Goal: Task Accomplishment & Management: Complete application form

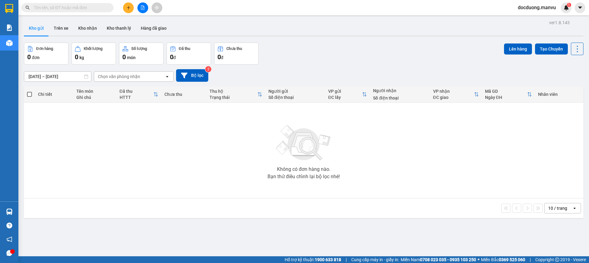
click at [125, 6] on button at bounding box center [128, 7] width 11 height 11
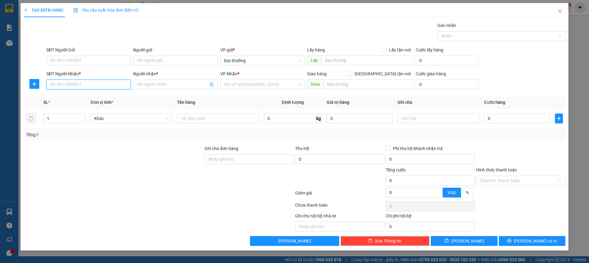
click at [63, 82] on input "SĐT Người Nhận *" at bounding box center [88, 85] width 84 height 10
type input "0944926678"
click at [147, 88] on span at bounding box center [175, 85] width 84 height 10
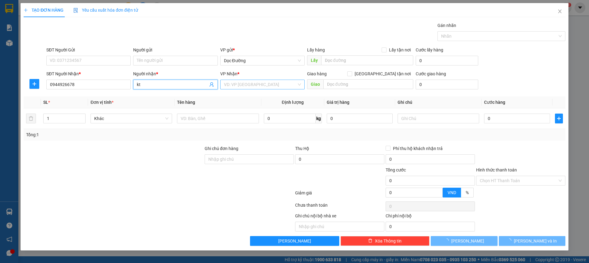
type input "kt"
click at [265, 86] on input "search" at bounding box center [260, 84] width 73 height 9
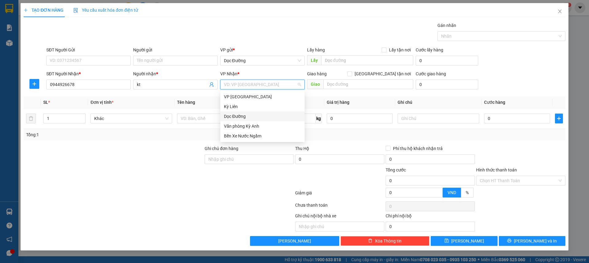
click at [240, 117] on div "Dọc Đường" at bounding box center [262, 116] width 77 height 7
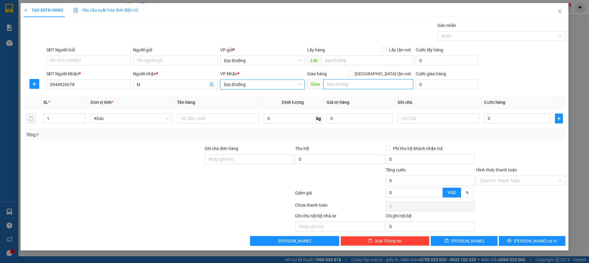
click at [347, 87] on input "text" at bounding box center [368, 84] width 90 height 10
type input "ka"
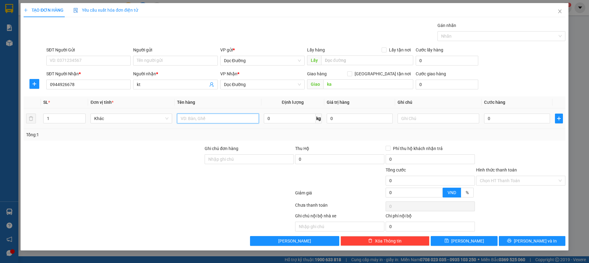
click at [207, 120] on input "text" at bounding box center [218, 119] width 82 height 10
type input "5 thùng"
click at [501, 119] on input "0" at bounding box center [517, 119] width 66 height 10
type input "002"
type input "2"
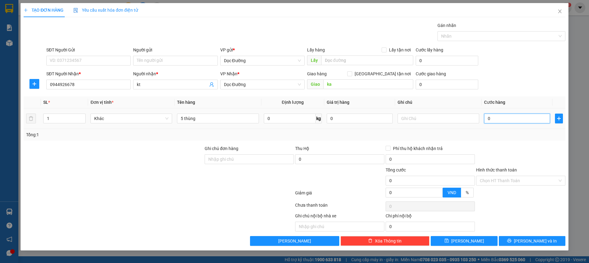
type input "2"
type input "0.025"
type input "25"
type input "00.250"
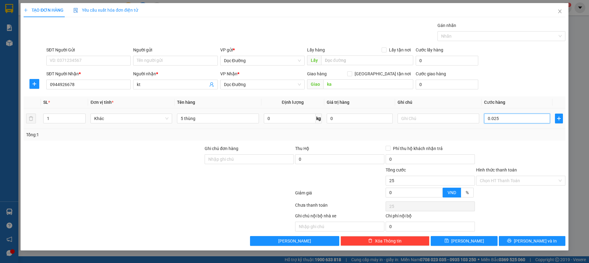
type input "250"
type input "0.002.500"
type input "2.500"
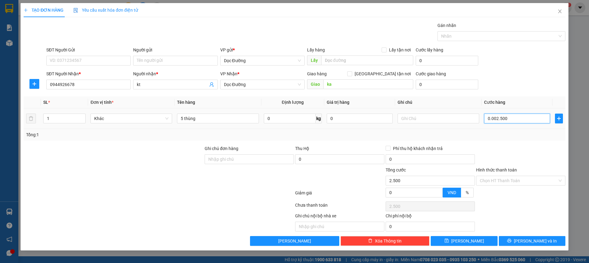
type input "000.025.000"
type input "25.000"
type input "00.000.250.000"
type input "250.000"
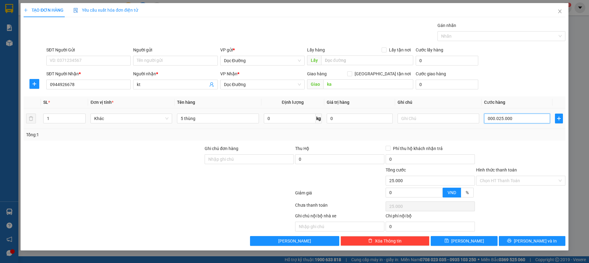
type input "250.000"
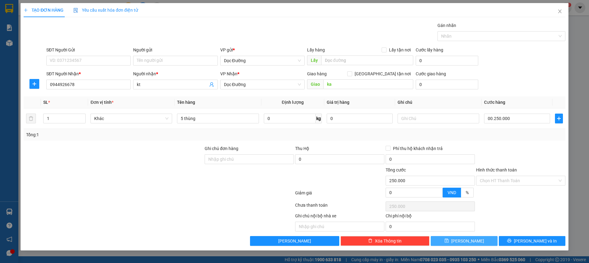
type input "250.000"
click at [462, 237] on button "Lưu" at bounding box center [463, 241] width 67 height 10
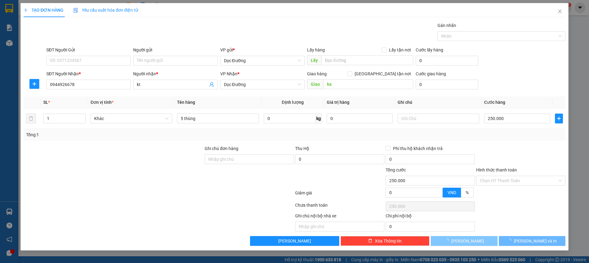
type input "0"
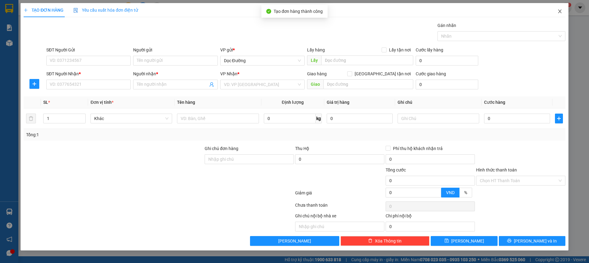
drag, startPoint x: 557, startPoint y: 9, endPoint x: 547, endPoint y: 17, distance: 13.7
click at [557, 9] on span "Close" at bounding box center [559, 11] width 17 height 17
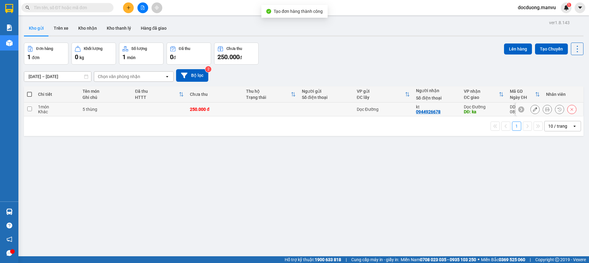
click at [160, 108] on td at bounding box center [159, 110] width 55 height 14
checkbox input "true"
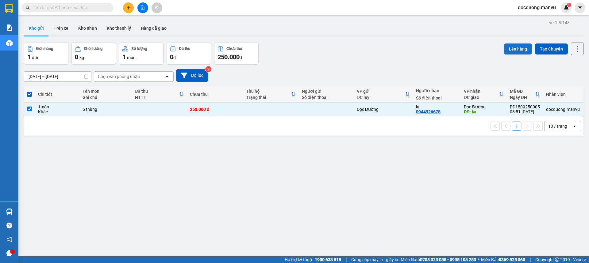
click at [504, 45] on button "Lên hàng" at bounding box center [518, 49] width 28 height 11
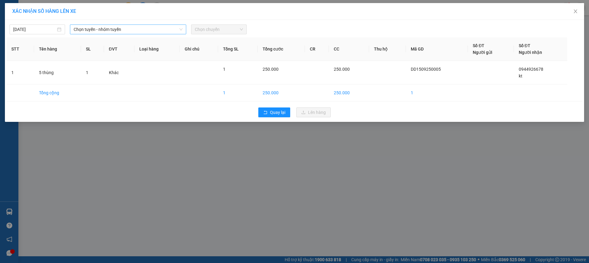
click at [143, 29] on span "Chọn tuyến - nhóm tuyến" at bounding box center [128, 29] width 109 height 9
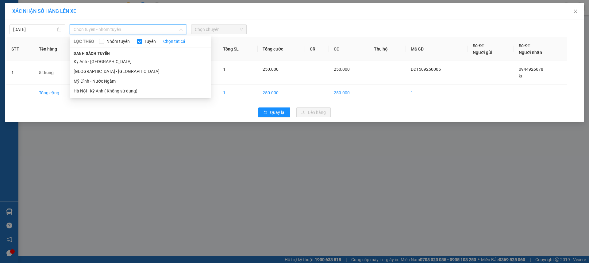
drag, startPoint x: 84, startPoint y: 70, endPoint x: 51, endPoint y: 46, distance: 40.8
click at [84, 69] on li "Hà Nội - Kỳ Anh" at bounding box center [140, 72] width 141 height 10
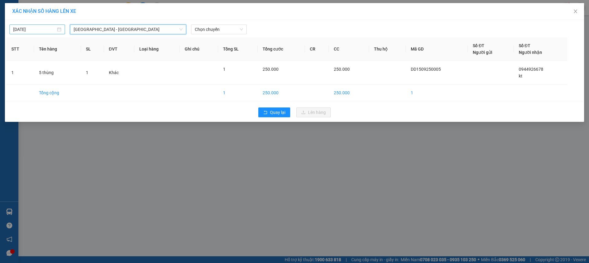
click at [31, 29] on input "15/09/2025" at bounding box center [34, 29] width 43 height 7
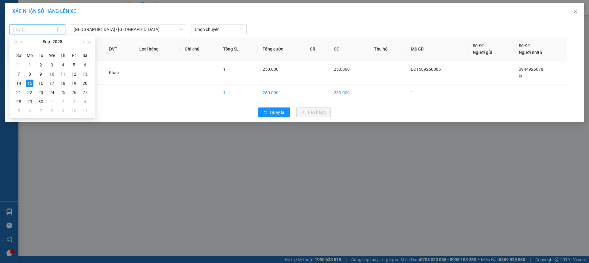
click at [19, 84] on div "14" at bounding box center [18, 83] width 7 height 7
type input "14/09/2025"
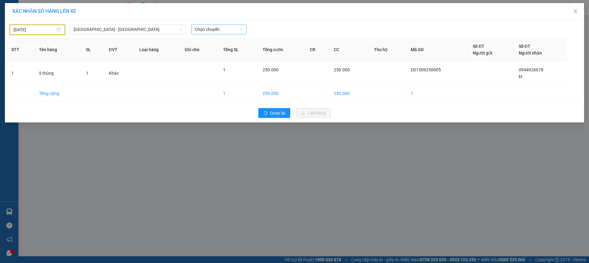
drag, startPoint x: 207, startPoint y: 31, endPoint x: 227, endPoint y: 29, distance: 19.4
click at [218, 29] on span "Chọn chuyến" at bounding box center [219, 29] width 48 height 9
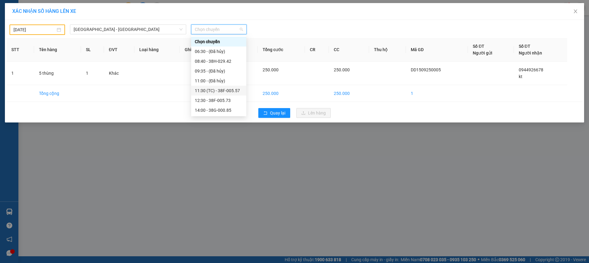
click at [225, 90] on div "11:30 (TC) - 38F-005.57" at bounding box center [219, 90] width 48 height 7
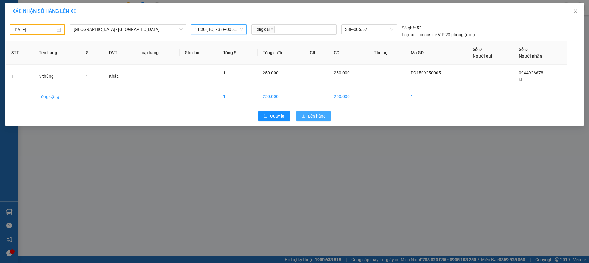
click at [317, 118] on span "Lên hàng" at bounding box center [317, 116] width 18 height 7
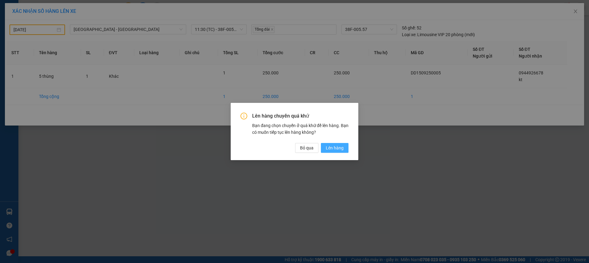
click at [338, 150] on span "Lên hàng" at bounding box center [335, 148] width 18 height 7
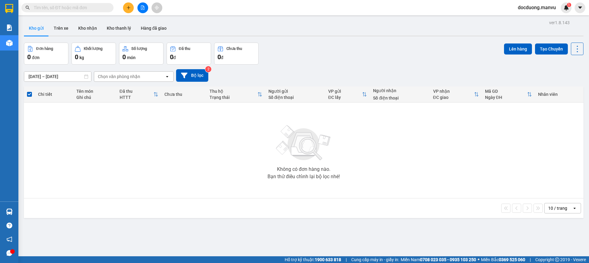
click at [126, 5] on button at bounding box center [128, 7] width 11 height 11
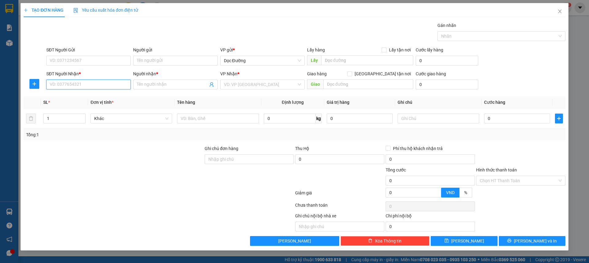
click at [88, 87] on input "SĐT Người Nhận *" at bounding box center [88, 85] width 84 height 10
type input "0976901440"
click at [164, 85] on input "Người nhận *" at bounding box center [172, 84] width 71 height 7
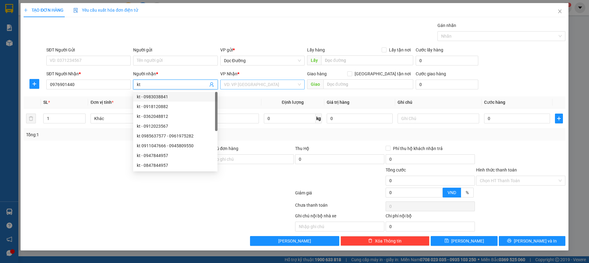
type input "kt"
click at [257, 86] on input "search" at bounding box center [260, 84] width 73 height 9
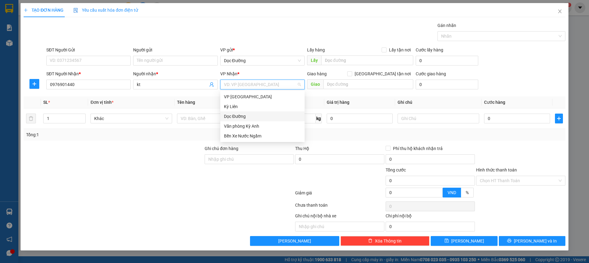
click at [241, 118] on div "Dọc Đường" at bounding box center [262, 116] width 77 height 7
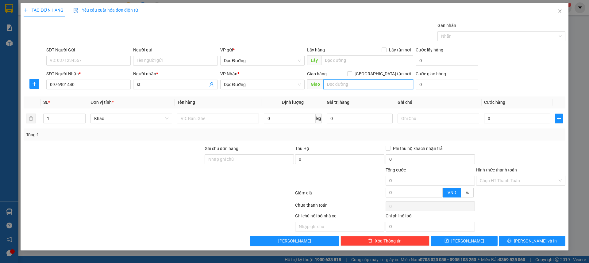
click at [333, 82] on input "text" at bounding box center [368, 84] width 90 height 10
type input "hn"
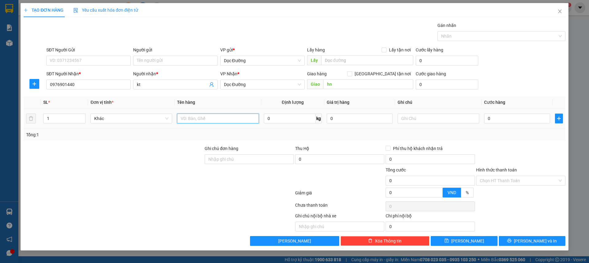
click at [195, 118] on input "text" at bounding box center [218, 119] width 82 height 10
type input "3 lốp"
click at [504, 116] on input "0" at bounding box center [517, 119] width 66 height 10
type input "002"
type input "2"
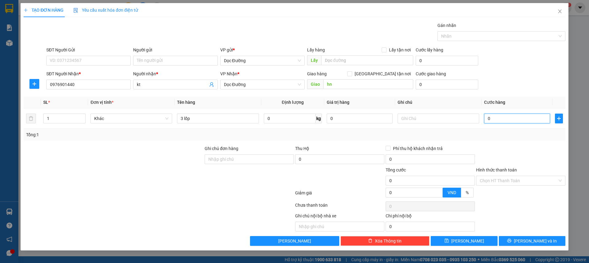
type input "2"
type input "0.021"
type input "21"
type input "00.210"
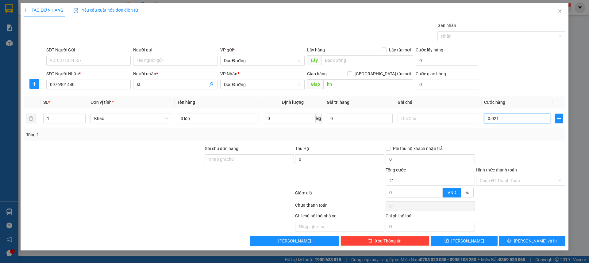
type input "210"
type input "0.002.100"
type input "2.100"
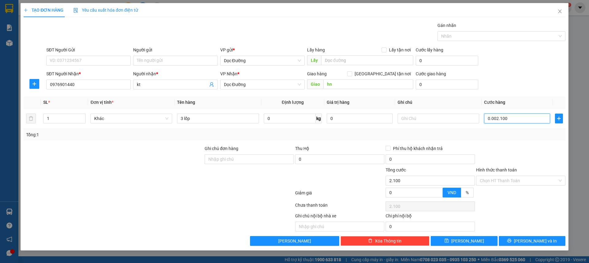
type input "000.021.000"
type input "21.000"
type input "00.000.210.000"
type input "210.000"
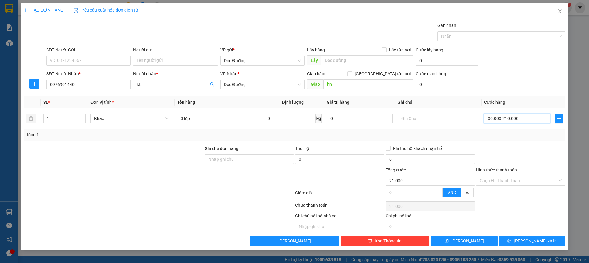
type input "210.000"
drag, startPoint x: 509, startPoint y: 178, endPoint x: 496, endPoint y: 189, distance: 17.6
click at [509, 178] on input "Hình thức thanh toán" at bounding box center [518, 180] width 78 height 9
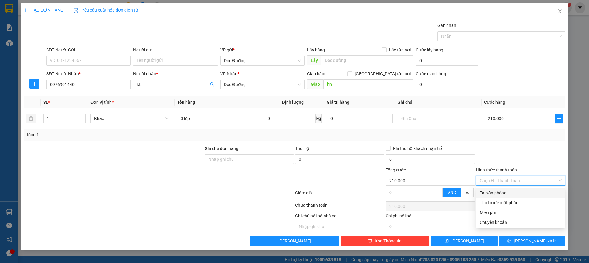
click at [496, 189] on div "Tại văn phòng" at bounding box center [520, 193] width 89 height 10
type input "0"
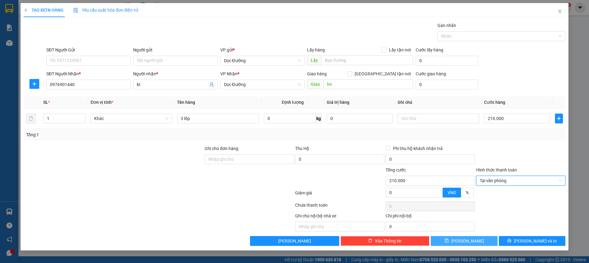
click at [477, 238] on button "Lưu" at bounding box center [463, 241] width 67 height 10
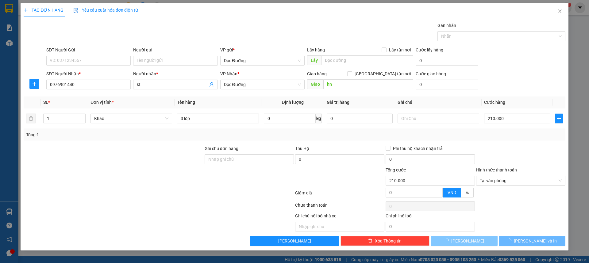
type input "0"
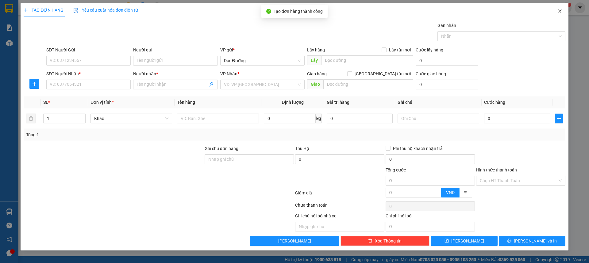
click at [558, 13] on icon "close" at bounding box center [559, 11] width 5 height 5
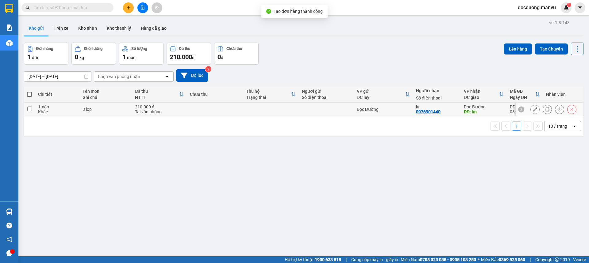
click at [227, 111] on td at bounding box center [215, 110] width 56 height 14
checkbox input "true"
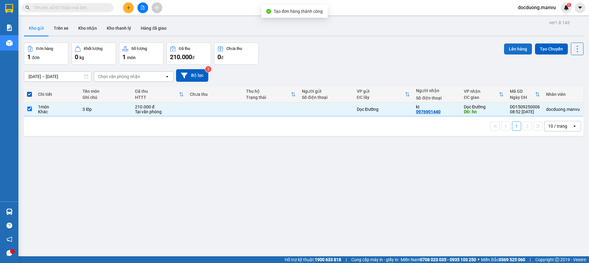
click at [511, 48] on button "Lên hàng" at bounding box center [518, 49] width 28 height 11
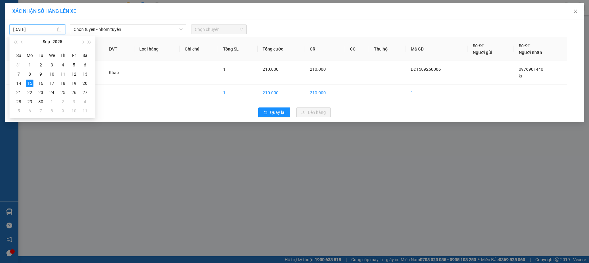
click at [36, 32] on input "15/09/2025" at bounding box center [34, 29] width 43 height 7
click at [21, 83] on div "14" at bounding box center [18, 83] width 7 height 7
type input "14/09/2025"
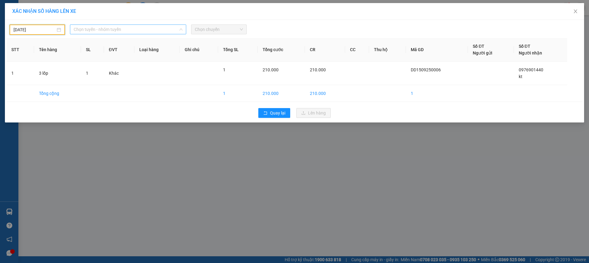
click at [125, 27] on span "Chọn tuyến - nhóm tuyến" at bounding box center [128, 29] width 109 height 9
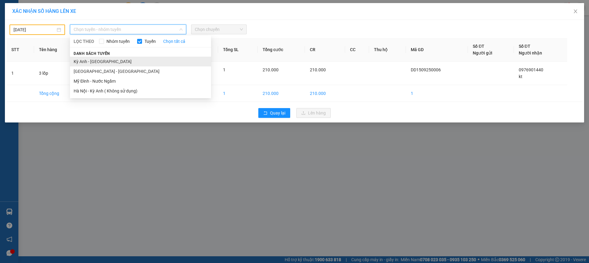
click at [90, 62] on li "Kỳ Anh - Hà Nội" at bounding box center [140, 62] width 141 height 10
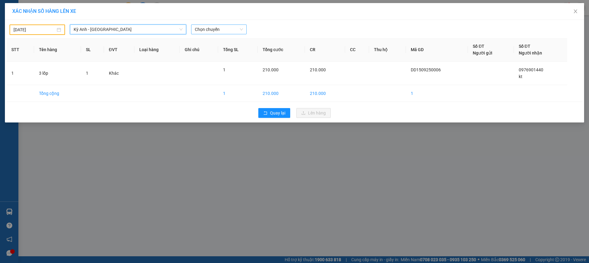
drag, startPoint x: 185, startPoint y: 29, endPoint x: 213, endPoint y: 28, distance: 27.9
click at [198, 29] on div "14/09/2025 Kỳ Anh - Hà Nội Kỳ Anh - Hà Nội LỌC THEO Nhóm tuyến Tuyến Chọn tất c…" at bounding box center [128, 30] width 242 height 10
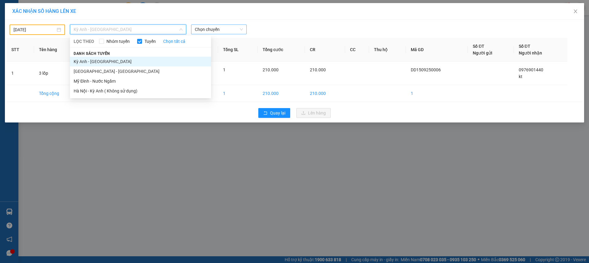
click at [213, 28] on span "Chọn chuyến" at bounding box center [219, 29] width 48 height 9
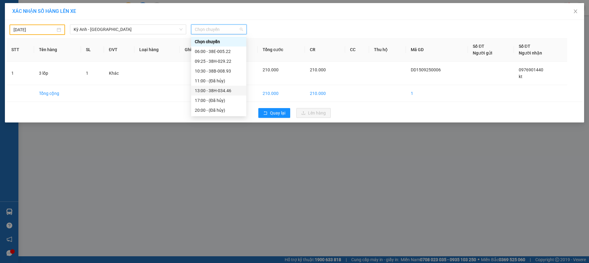
click at [234, 88] on div "13:00 - 38H-034.46" at bounding box center [219, 90] width 48 height 7
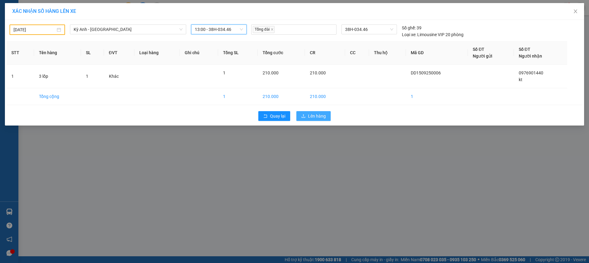
click at [324, 120] on button "Lên hàng" at bounding box center [313, 116] width 34 height 10
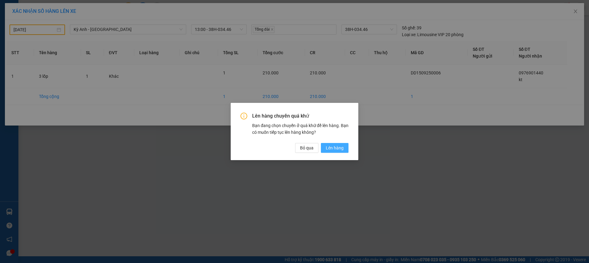
click at [330, 146] on span "Lên hàng" at bounding box center [335, 148] width 18 height 7
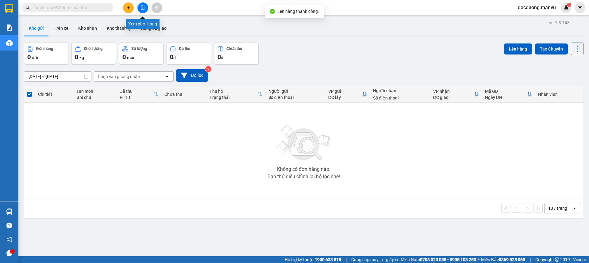
click at [143, 10] on icon "file-add" at bounding box center [142, 8] width 3 height 4
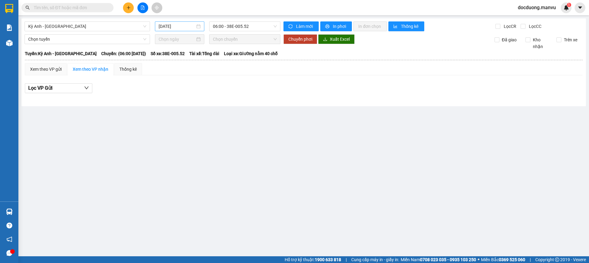
click at [174, 26] on input "15/09/2025" at bounding box center [176, 26] width 36 height 7
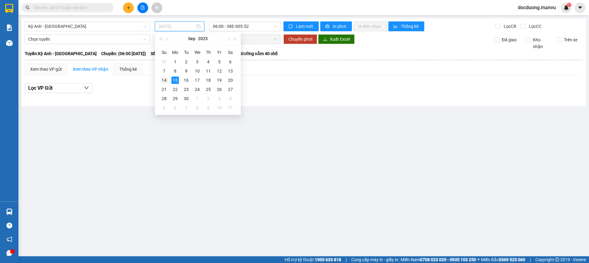
click at [165, 80] on div "14" at bounding box center [163, 80] width 7 height 7
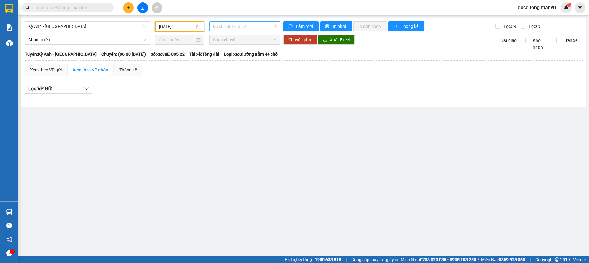
click at [249, 25] on span "06:00 - 38E-005.22" at bounding box center [245, 26] width 64 height 9
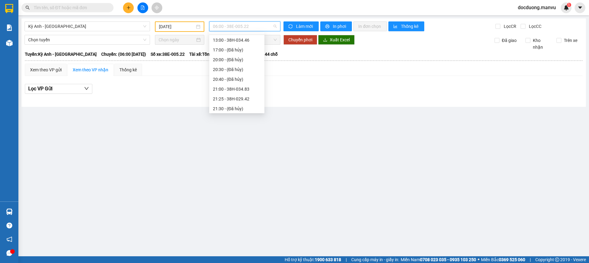
scroll to position [88, 0]
click at [181, 27] on input "14/09/2025" at bounding box center [177, 26] width 36 height 7
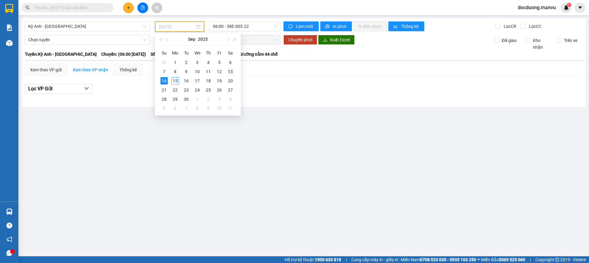
click at [228, 72] on div "13" at bounding box center [230, 71] width 7 height 7
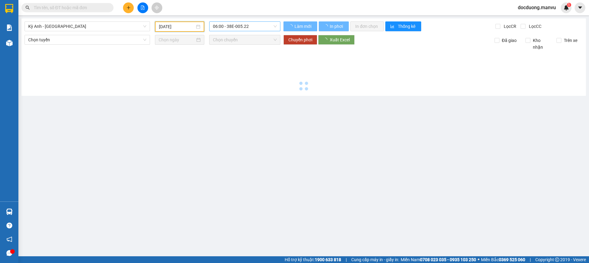
type input "13/09/2025"
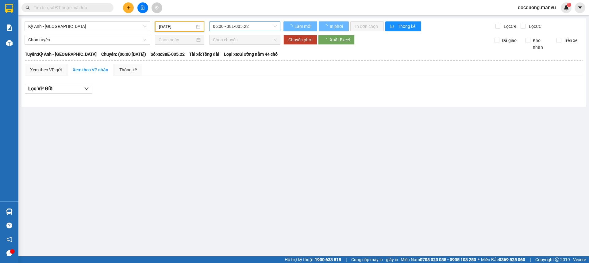
click at [267, 24] on span "06:00 - 38E-005.22" at bounding box center [245, 26] width 64 height 9
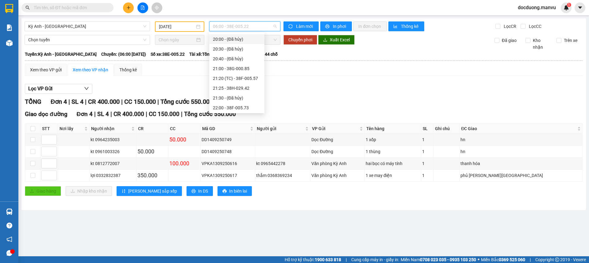
scroll to position [69, 0]
click at [238, 106] on div "22:00 - 38F-005.73" at bounding box center [237, 107] width 48 height 7
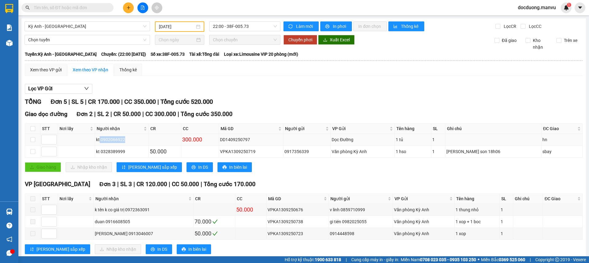
drag, startPoint x: 100, startPoint y: 139, endPoint x: 145, endPoint y: 139, distance: 44.8
click at [143, 139] on div "kt 0902066922" at bounding box center [121, 139] width 51 height 7
copy div "0902066922"
click at [90, 8] on input "text" at bounding box center [70, 7] width 72 height 7
paste input "0902066922"
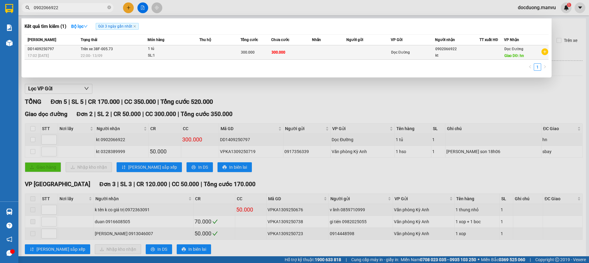
type input "0902066922"
click at [257, 58] on td "300.000" at bounding box center [255, 52] width 31 height 14
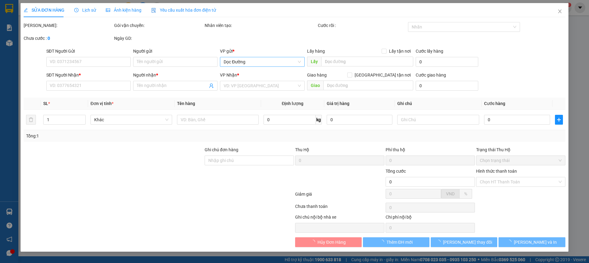
type input "0902066922"
type input "kt"
type input "hn"
type input "300.000"
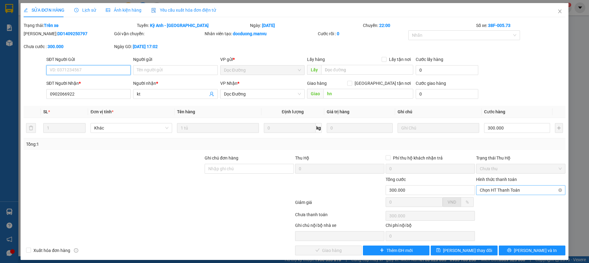
click at [508, 189] on span "Chọn HT Thanh Toán" at bounding box center [520, 190] width 82 height 9
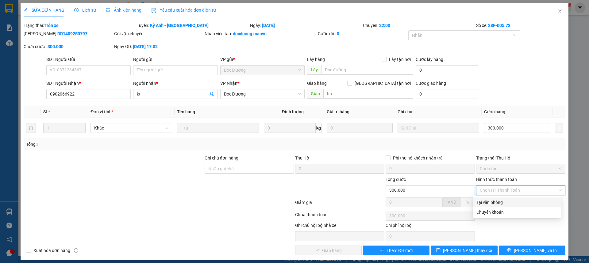
click at [498, 200] on div "Tại văn phòng" at bounding box center [516, 202] width 81 height 7
type input "0"
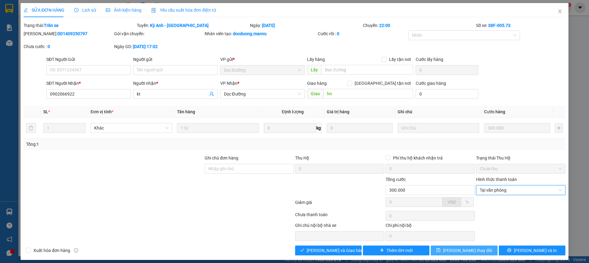
click at [469, 254] on span "Lưu thay đổi" at bounding box center [467, 250] width 49 height 7
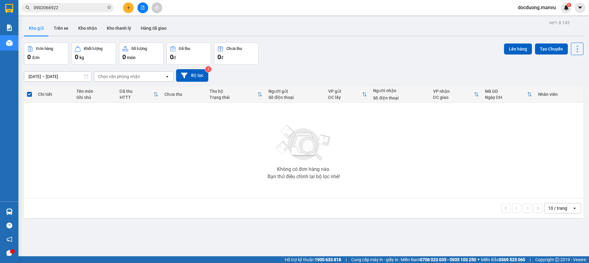
click at [126, 6] on button at bounding box center [128, 7] width 11 height 11
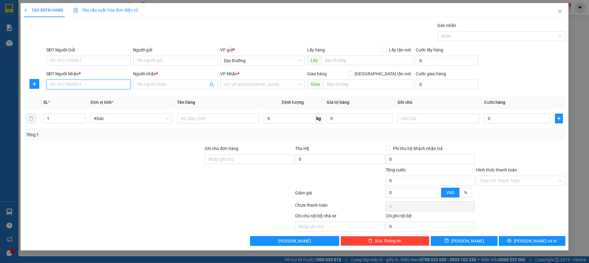
click at [89, 83] on input "SĐT Người Nhận *" at bounding box center [88, 85] width 84 height 10
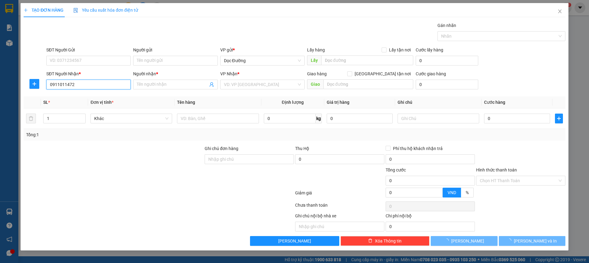
type input "0911011472"
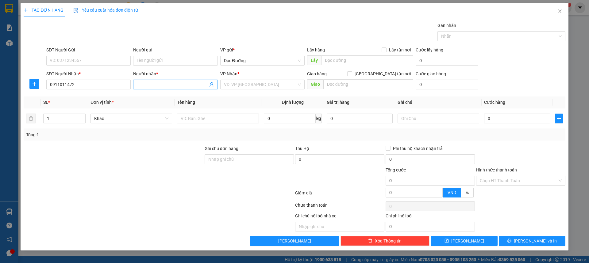
drag, startPoint x: 147, startPoint y: 90, endPoint x: 150, endPoint y: 87, distance: 3.5
click at [148, 88] on div "Người nhận * Tên người nhận" at bounding box center [175, 80] width 84 height 21
click at [148, 83] on input "Người nhận *" at bounding box center [172, 84] width 71 height 7
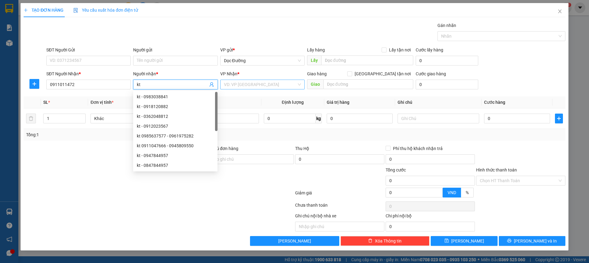
type input "kt"
drag, startPoint x: 271, startPoint y: 86, endPoint x: 261, endPoint y: 90, distance: 10.6
click at [268, 87] on input "search" at bounding box center [260, 84] width 73 height 9
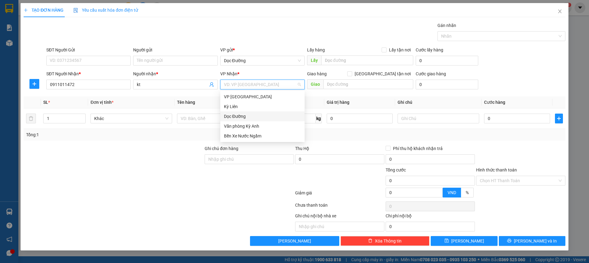
drag, startPoint x: 239, startPoint y: 118, endPoint x: 278, endPoint y: 101, distance: 42.4
click at [239, 118] on div "Dọc Đường" at bounding box center [262, 116] width 77 height 7
drag, startPoint x: 318, startPoint y: 88, endPoint x: 322, endPoint y: 87, distance: 4.4
click at [322, 87] on span "Giao" at bounding box center [315, 84] width 16 height 10
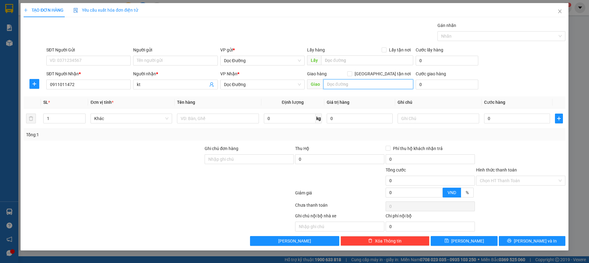
click at [352, 83] on input "text" at bounding box center [368, 84] width 90 height 10
type input "hn"
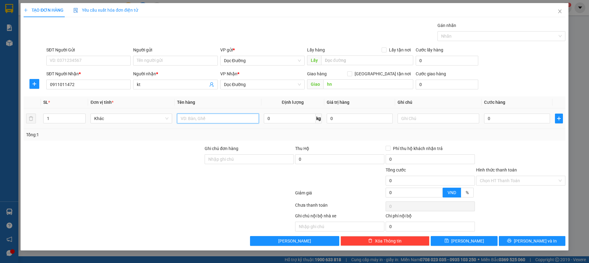
click at [221, 116] on input "text" at bounding box center [218, 119] width 82 height 10
type input "2 xốp"
click at [500, 118] on input "0" at bounding box center [517, 119] width 66 height 10
type input "001"
type input "1"
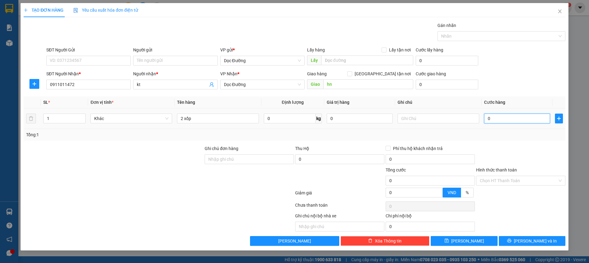
type input "1"
type input "0.015"
type input "15"
type input "00.150"
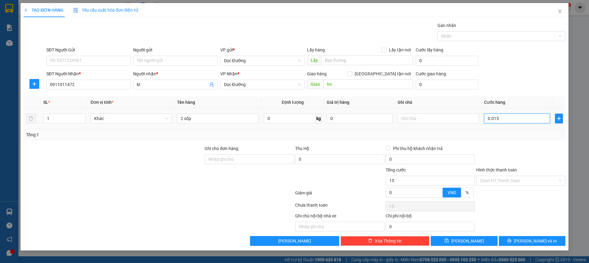
type input "150"
type input "0.001.500"
type input "1.500"
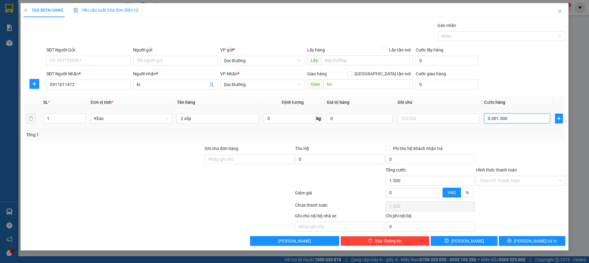
type input "000.015.000"
type input "15.000"
type input "00.000.150.000"
type input "150.000"
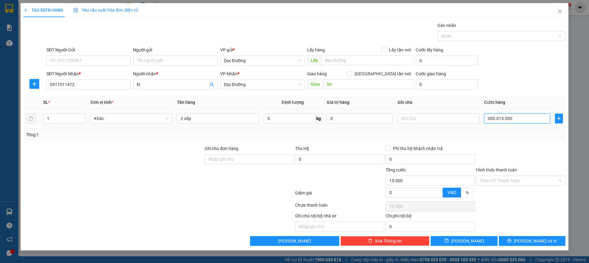
type input "150.000"
click at [495, 140] on div "Tổng: 1" at bounding box center [294, 135] width 541 height 12
type input "150.000"
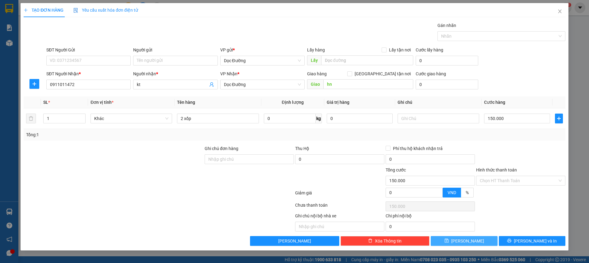
click at [467, 238] on button "Lưu" at bounding box center [463, 241] width 67 height 10
type input "0"
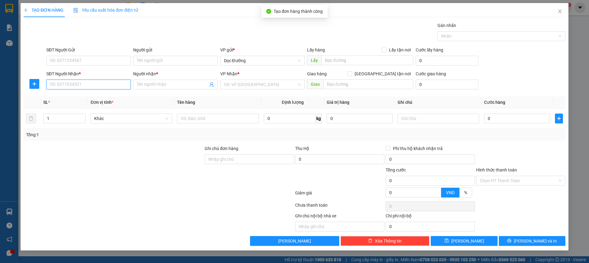
click at [107, 82] on input "SĐT Người Nhận *" at bounding box center [88, 85] width 84 height 10
type input "0334799139"
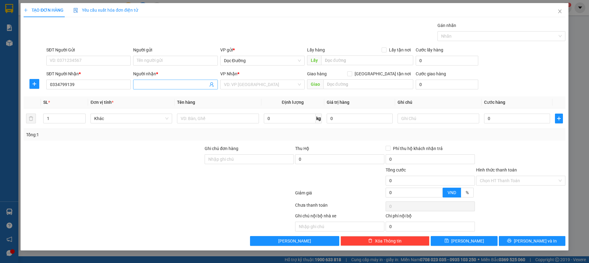
click at [156, 83] on input "Người nhận *" at bounding box center [172, 84] width 71 height 7
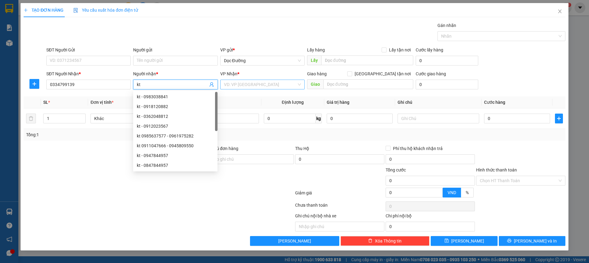
type input "kt"
drag, startPoint x: 258, startPoint y: 81, endPoint x: 253, endPoint y: 86, distance: 6.5
click at [257, 83] on input "search" at bounding box center [260, 84] width 73 height 9
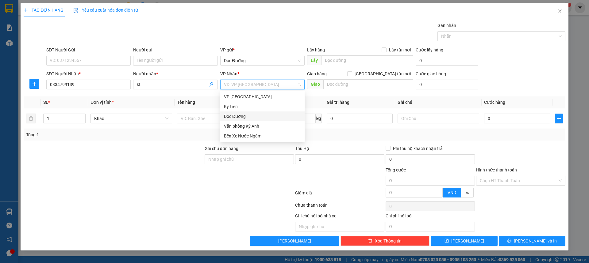
click at [239, 119] on div "Dọc Đường" at bounding box center [262, 116] width 77 height 7
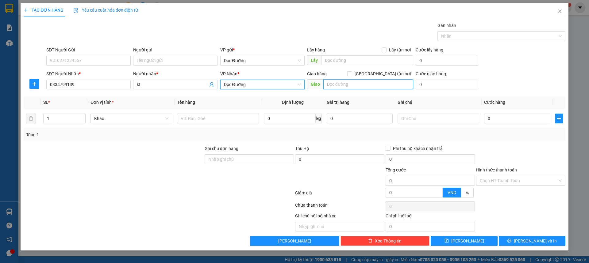
click at [331, 87] on input "text" at bounding box center [368, 84] width 90 height 10
type input "hn"
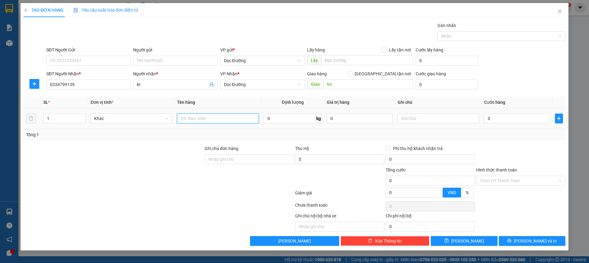
click at [204, 123] on input "text" at bounding box center [218, 119] width 82 height 10
type input "1 x+1 tấm"
click at [499, 116] on input "0" at bounding box center [517, 119] width 66 height 10
type input "005"
type input "5"
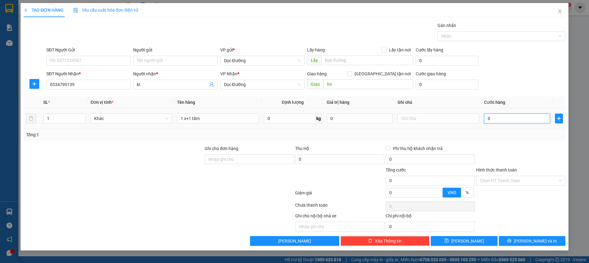
type input "5"
type input "00"
type input "0"
type input "001"
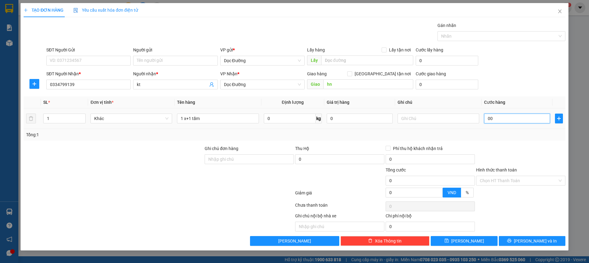
type input "1"
type input "0.015"
type input "15"
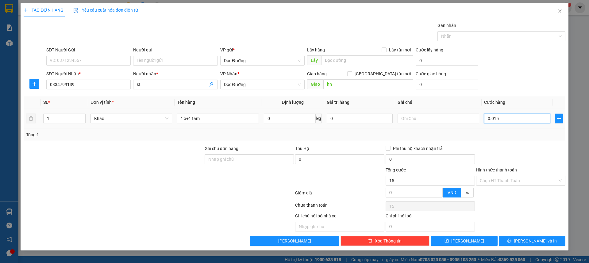
type input "00.150"
type input "150"
type input "0.001.500"
type input "1.500"
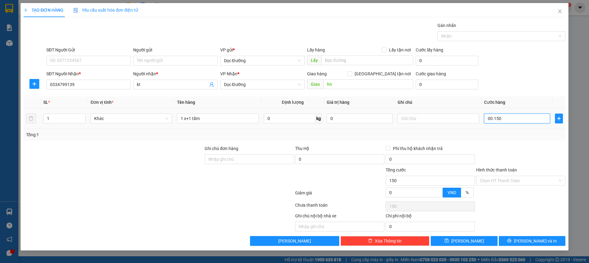
type input "1.500"
type input "000.015.000"
type input "15.000"
type input "00.000.150.000"
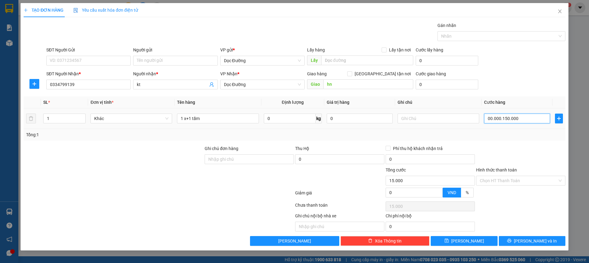
type input "150.000"
click at [510, 96] on div "Transit Pickup Surcharge Ids Transit Deliver Surcharge Ids Transit Deliver Surc…" at bounding box center [294, 134] width 541 height 224
type input "150.000"
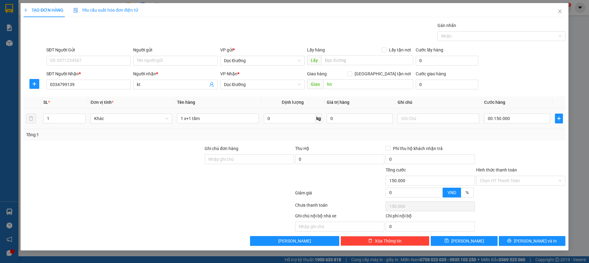
type input "150.000"
click at [471, 243] on button "Lưu" at bounding box center [463, 241] width 67 height 10
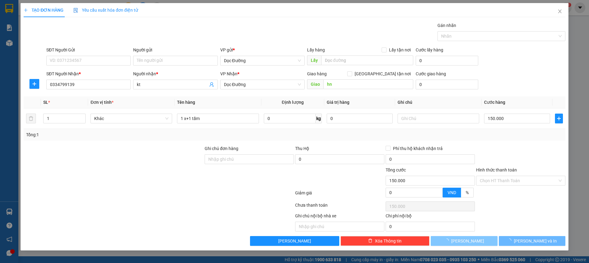
type input "0"
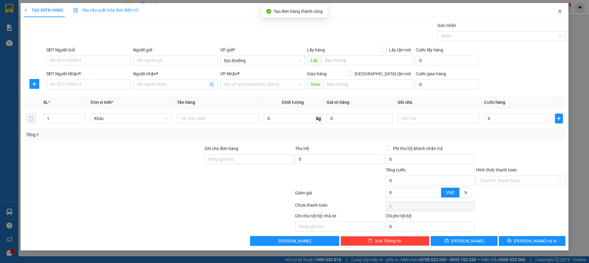
click at [560, 7] on span "Close" at bounding box center [559, 11] width 17 height 17
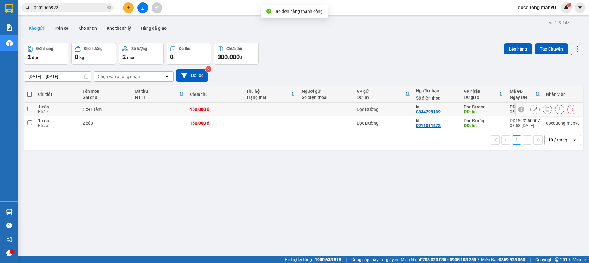
drag, startPoint x: 211, startPoint y: 108, endPoint x: 201, endPoint y: 124, distance: 18.6
click at [211, 110] on div "150.000 đ" at bounding box center [215, 109] width 50 height 5
checkbox input "true"
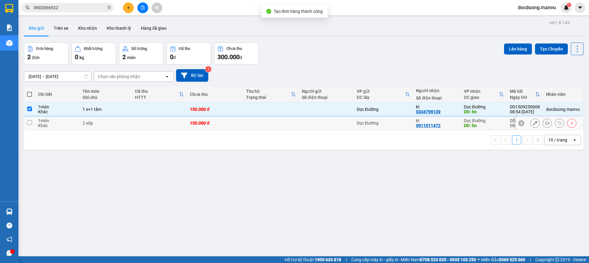
click at [201, 124] on div "150.000 đ" at bounding box center [215, 123] width 50 height 5
checkbox input "true"
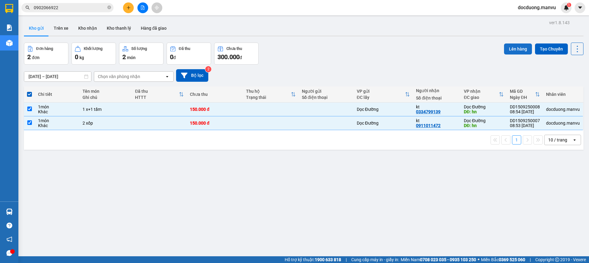
click at [517, 48] on button "Lên hàng" at bounding box center [518, 49] width 28 height 11
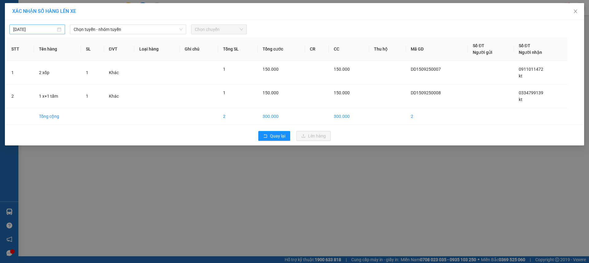
click at [35, 30] on input "15/09/2025" at bounding box center [34, 29] width 43 height 7
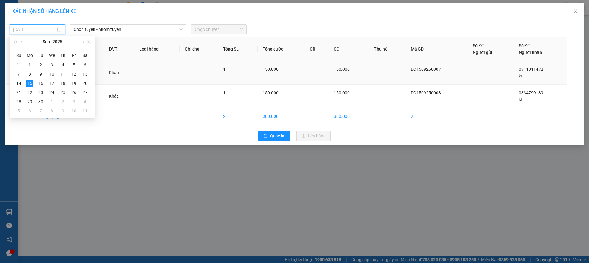
drag, startPoint x: 20, startPoint y: 85, endPoint x: 27, endPoint y: 76, distance: 10.9
click at [20, 84] on div "14" at bounding box center [18, 83] width 7 height 7
type input "14/09/2025"
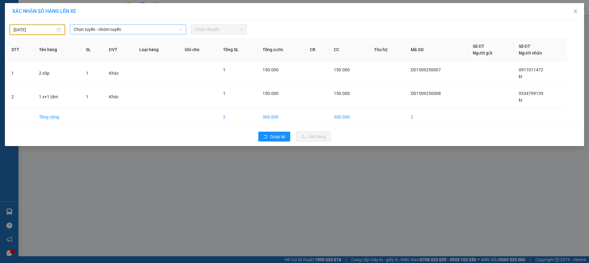
click at [127, 27] on span "Chọn tuyến - nhóm tuyến" at bounding box center [128, 29] width 109 height 9
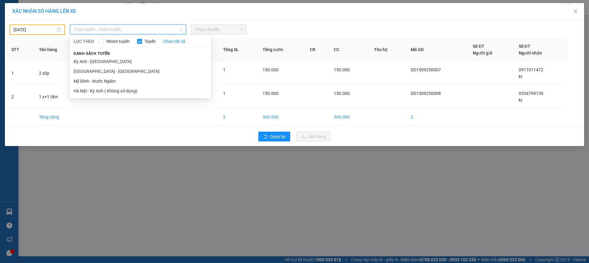
drag, startPoint x: 76, startPoint y: 60, endPoint x: 94, endPoint y: 55, distance: 19.1
click at [78, 59] on li "Kỳ Anh - Hà Nội" at bounding box center [140, 62] width 141 height 10
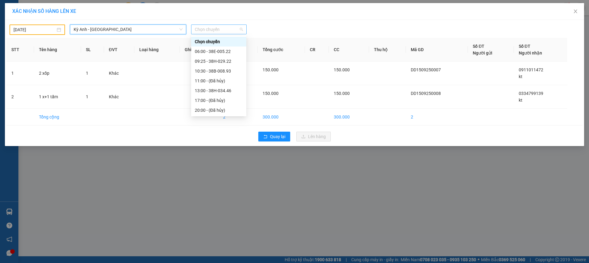
click at [216, 28] on span "Chọn chuyến" at bounding box center [219, 29] width 48 height 9
click at [230, 52] on div "06:00 - 38E-005.22" at bounding box center [219, 51] width 48 height 7
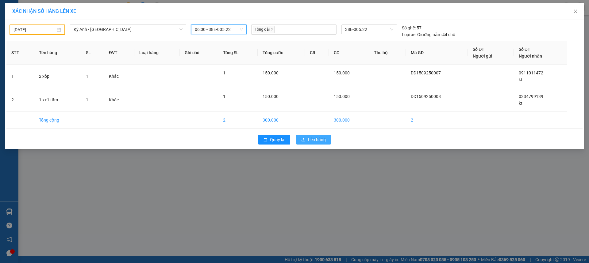
click at [313, 136] on span "Lên hàng" at bounding box center [317, 139] width 18 height 7
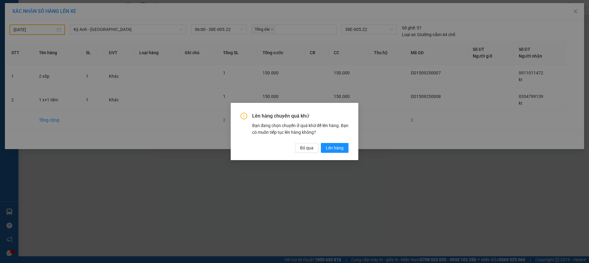
drag, startPoint x: 329, startPoint y: 150, endPoint x: 353, endPoint y: 147, distance: 23.8
click at [334, 150] on span "Lên hàng" at bounding box center [335, 148] width 18 height 7
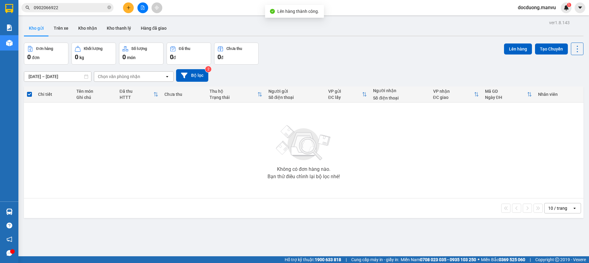
click at [131, 9] on button at bounding box center [128, 7] width 11 height 11
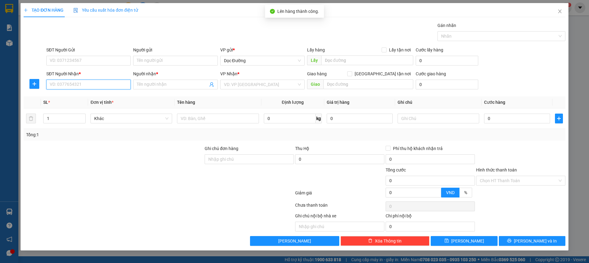
click at [70, 80] on input "SĐT Người Nhận *" at bounding box center [88, 85] width 84 height 10
type input "0968097877"
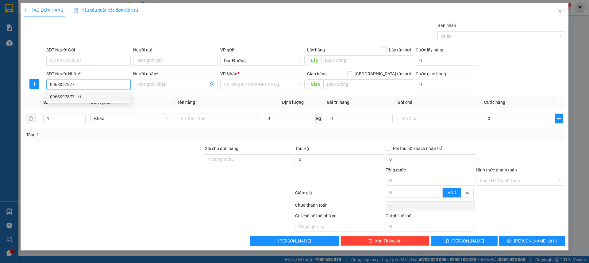
click at [104, 97] on div "0968097877 - kt" at bounding box center [88, 96] width 77 height 7
type input "kt"
type input "ky thọ"
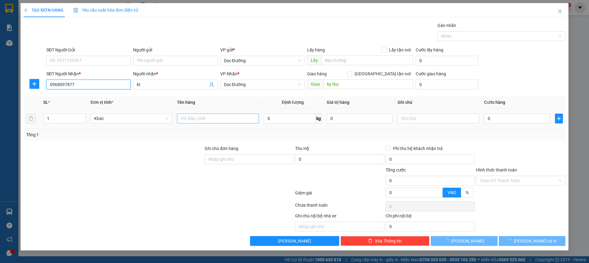
type input "0968097877"
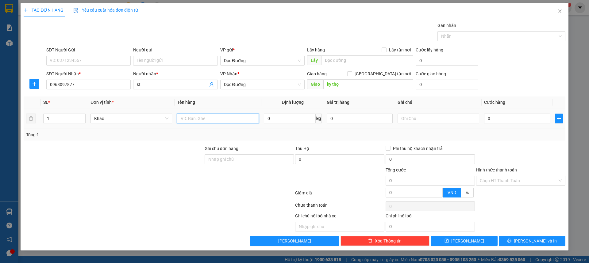
click at [196, 116] on input "text" at bounding box center [218, 119] width 82 height 10
type input "1 xốp"
click at [506, 116] on input "0" at bounding box center [517, 119] width 66 height 10
type input "001"
type input "1"
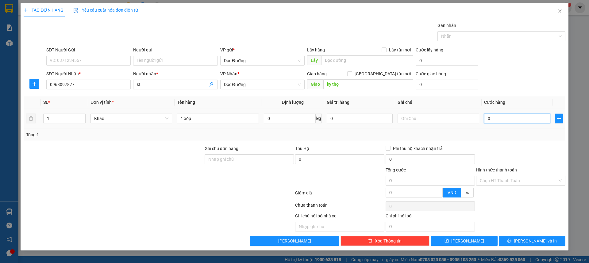
type input "1"
type input "0.010"
type input "10"
type input "00.100"
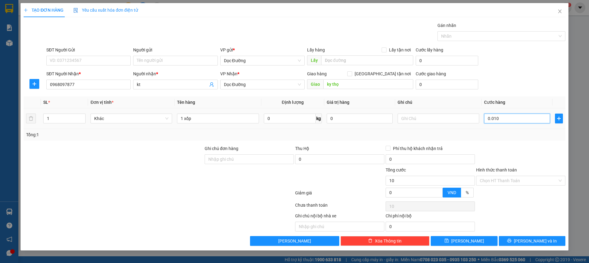
type input "100"
type input "0.001.000"
type input "1.000"
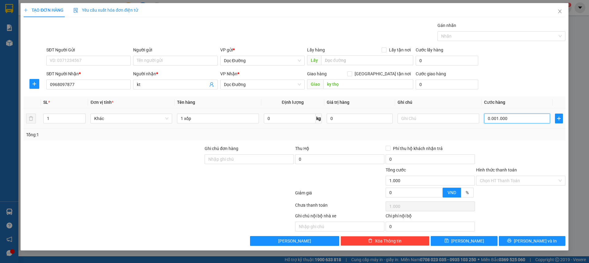
type input "000.010.000"
type input "10.000"
type input "00.000.100.000"
type input "100.000"
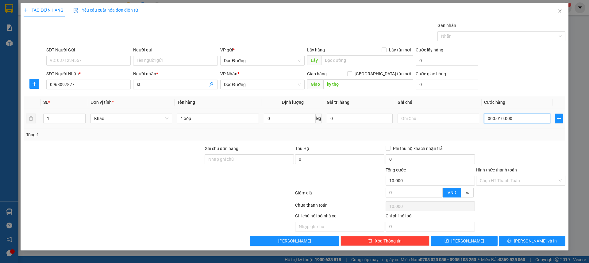
type input "100.000"
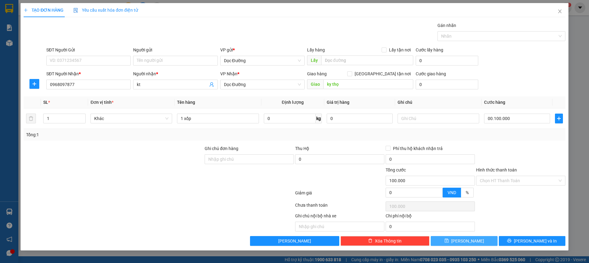
click at [465, 240] on span "Lưu" at bounding box center [467, 241] width 33 height 7
type input "100.000"
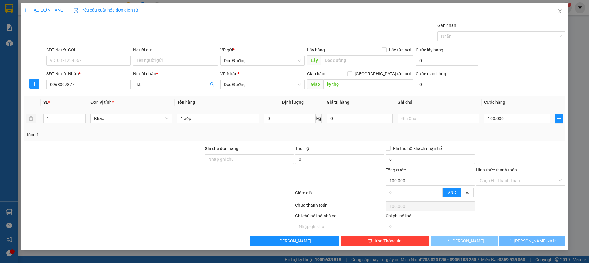
type input "0"
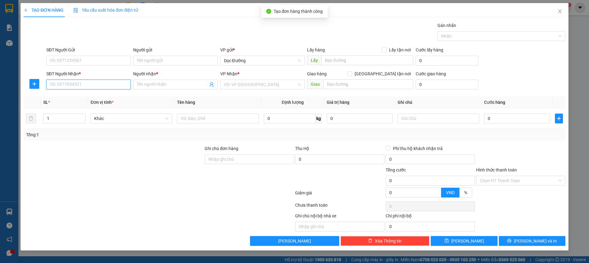
click at [112, 87] on input "SĐT Người Nhận *" at bounding box center [88, 85] width 84 height 10
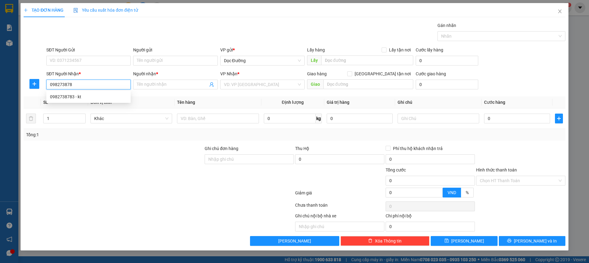
click at [83, 96] on div "0982738783 - kt" at bounding box center [88, 96] width 77 height 7
type input "0982738783"
type input "kt"
type input "c thành"
type input "0982738783"
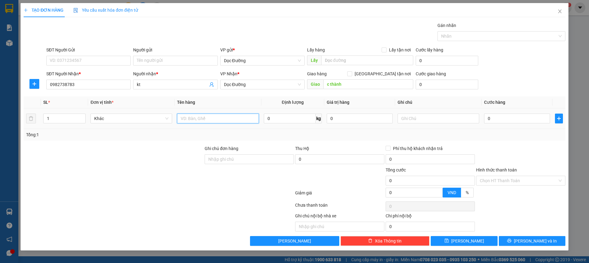
click at [214, 114] on input "text" at bounding box center [218, 119] width 82 height 10
type input "1 xốp"
click at [510, 122] on input "0" at bounding box center [517, 119] width 66 height 10
type input "001"
type input "1"
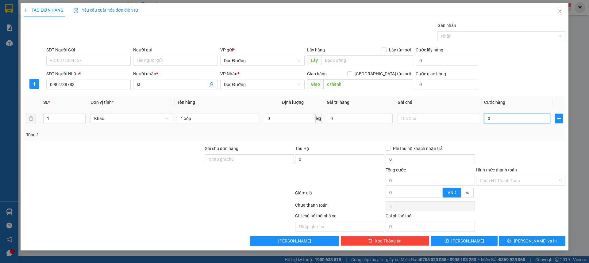
type input "1"
type input "0.010"
type input "10"
type input "00.100"
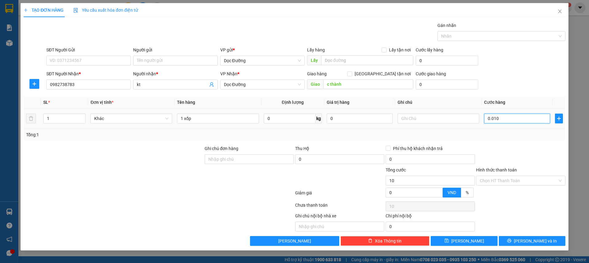
type input "100"
type input "0.001.000"
type input "1.000"
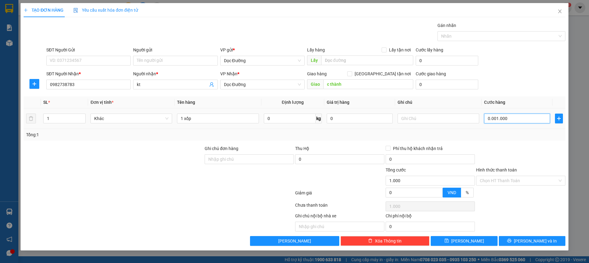
type input "000.010.000"
type input "10.000"
click at [506, 141] on div "Transit Pickup Surcharge Ids Transit Deliver Surcharge Ids Transit Deliver Surc…" at bounding box center [294, 134] width 541 height 224
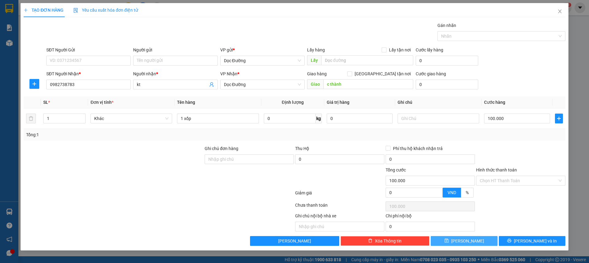
click at [474, 242] on button "Lưu" at bounding box center [463, 241] width 67 height 10
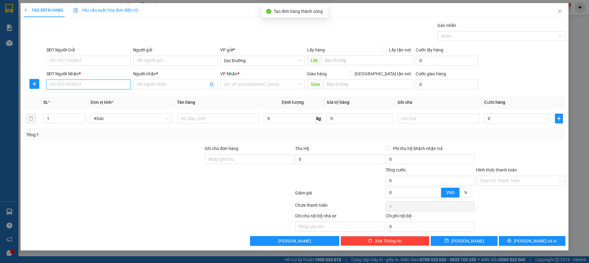
click at [76, 86] on input "SĐT Người Nhận *" at bounding box center [88, 85] width 84 height 10
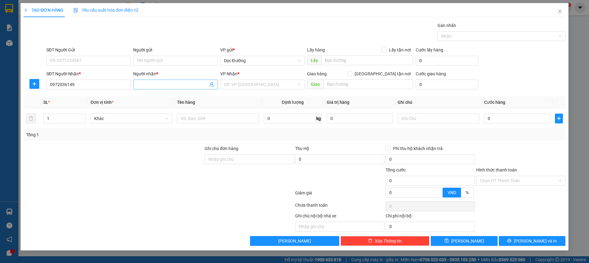
click at [184, 83] on input "Người nhận *" at bounding box center [172, 84] width 71 height 7
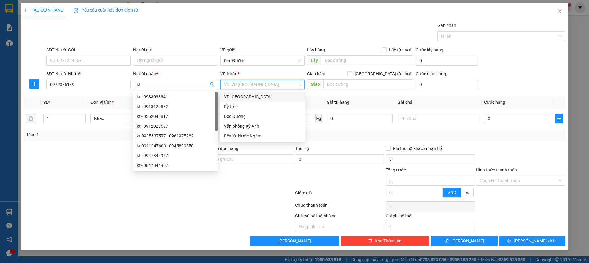
click at [263, 88] on input "search" at bounding box center [260, 84] width 73 height 9
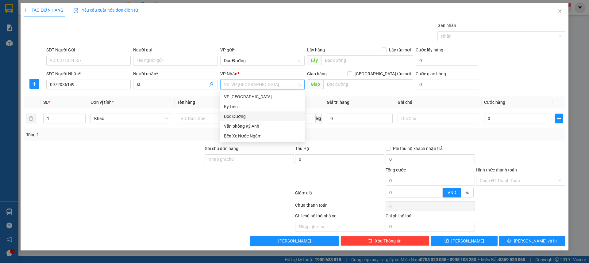
click at [241, 113] on div "Dọc Đường" at bounding box center [262, 116] width 77 height 7
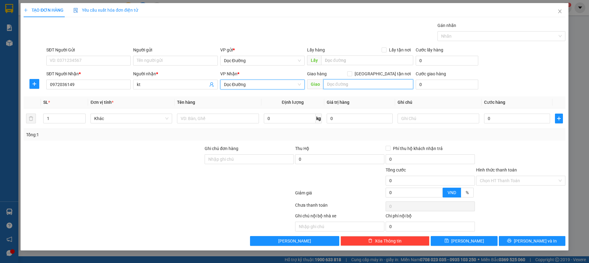
click at [334, 85] on input "text" at bounding box center [368, 84] width 90 height 10
click at [200, 130] on div "Tổng: 1" at bounding box center [294, 135] width 541 height 12
click at [211, 124] on div at bounding box center [218, 118] width 82 height 12
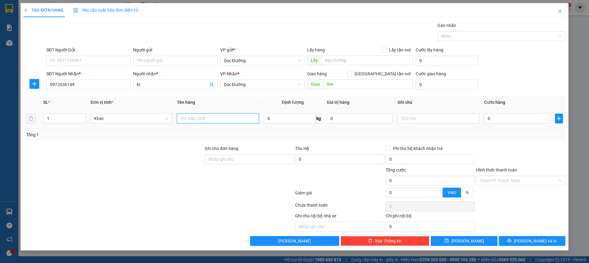
click at [215, 121] on input "text" at bounding box center [218, 119] width 82 height 10
click at [508, 122] on input "0" at bounding box center [517, 119] width 66 height 10
click at [503, 134] on div "Tổng: 1" at bounding box center [294, 134] width 536 height 7
click at [505, 175] on div "Hình thức thanh toán" at bounding box center [520, 171] width 89 height 9
click at [500, 181] on input "Hình thức thanh toán" at bounding box center [518, 180] width 78 height 9
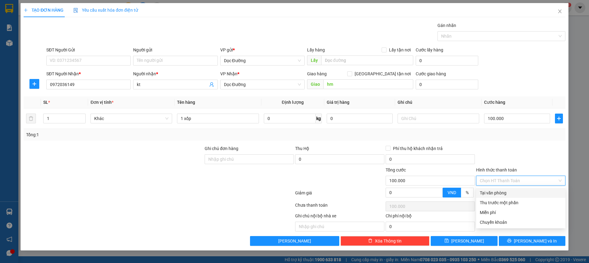
click at [490, 192] on div "Tại văn phòng" at bounding box center [520, 193] width 82 height 7
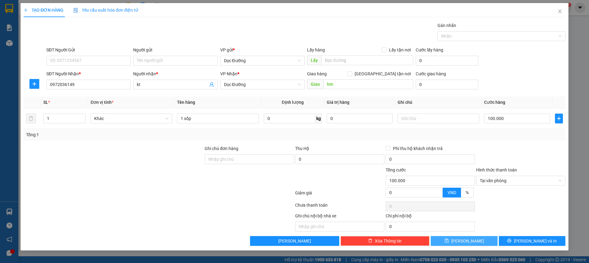
click at [471, 238] on div "Transit Pickup Surcharge Ids Transit Deliver Surcharge Ids Transit Deliver Surc…" at bounding box center [294, 134] width 541 height 224
click at [474, 237] on div "Transit Pickup Surcharge Ids Transit Deliver Surcharge Ids Transit Deliver Surc…" at bounding box center [294, 134] width 541 height 224
click at [474, 237] on button "Lưu" at bounding box center [463, 241] width 67 height 10
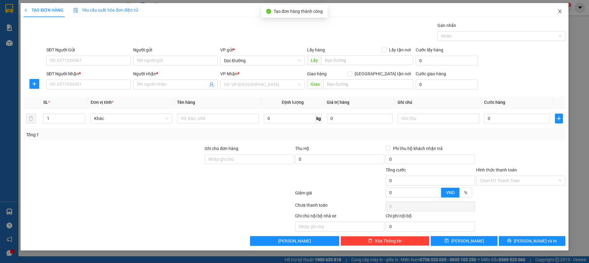
click at [561, 10] on icon "close" at bounding box center [559, 11] width 5 height 5
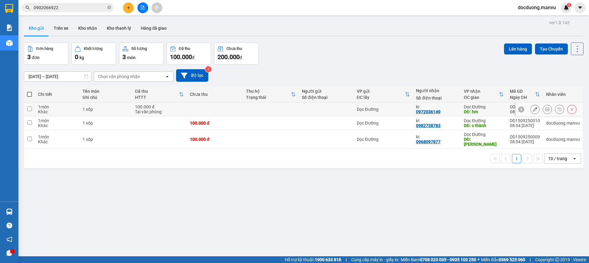
click at [184, 113] on td "100.000 đ Tại văn phòng" at bounding box center [159, 110] width 55 height 14
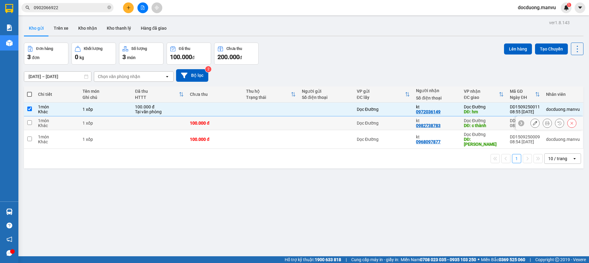
drag, startPoint x: 181, startPoint y: 122, endPoint x: 177, endPoint y: 131, distance: 9.9
click at [180, 124] on td at bounding box center [159, 123] width 55 height 14
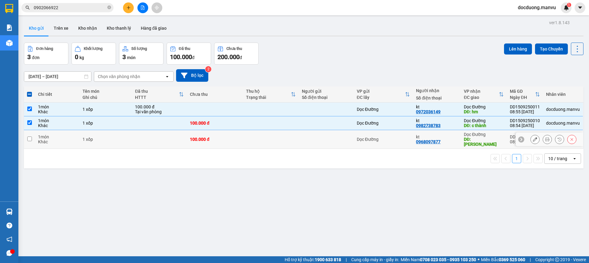
click at [174, 135] on td at bounding box center [159, 139] width 55 height 19
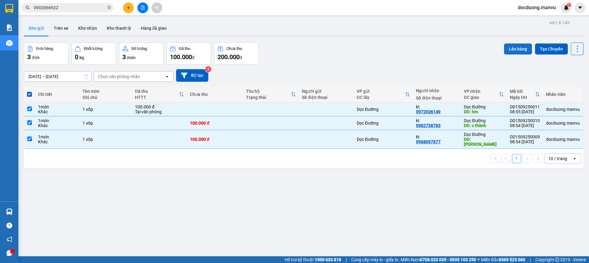
click at [510, 49] on button "Lên hàng" at bounding box center [518, 49] width 28 height 11
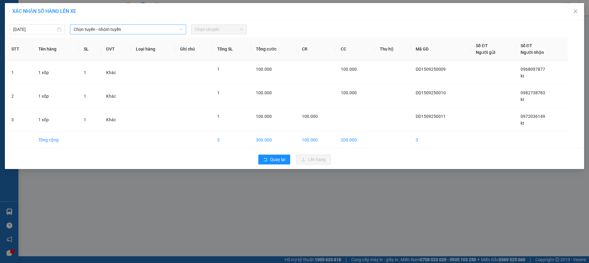
click at [121, 24] on div "15/09/2025 Chọn tuyến - nhóm tuyến Chọn chuyến" at bounding box center [294, 27] width 576 height 13
click at [49, 32] on input "15/09/2025" at bounding box center [34, 29] width 43 height 7
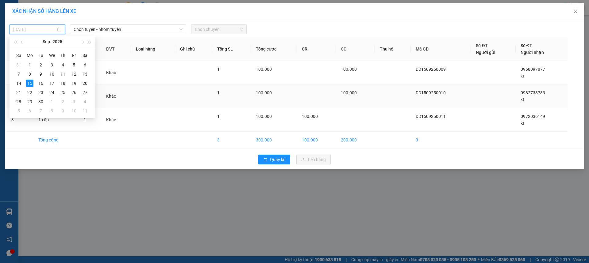
click at [24, 85] on td "14" at bounding box center [18, 83] width 11 height 9
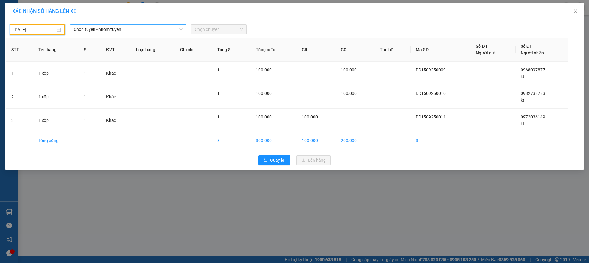
click at [106, 32] on span "Chọn tuyến - nhóm tuyến" at bounding box center [128, 29] width 109 height 9
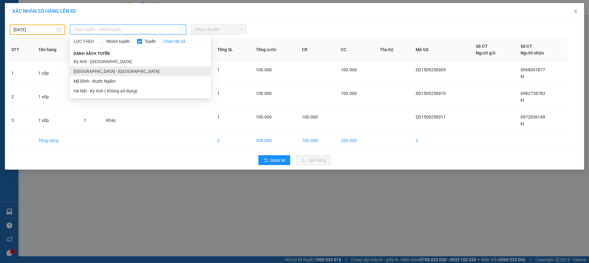
click at [99, 74] on li "Hà Nội - Kỳ Anh" at bounding box center [140, 72] width 141 height 10
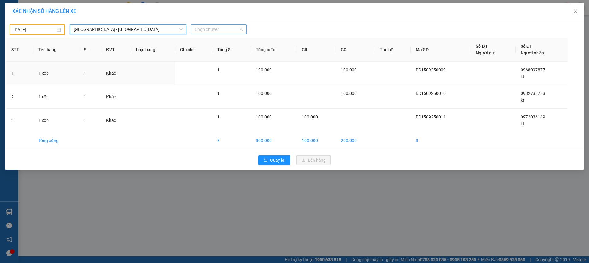
click at [213, 33] on span "Chọn chuyến" at bounding box center [219, 29] width 48 height 9
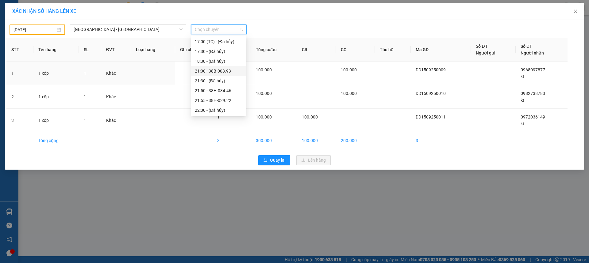
scroll to position [77, 0]
click at [231, 62] on div "16:40 (TC) - 38E-005.22" at bounding box center [219, 62] width 48 height 7
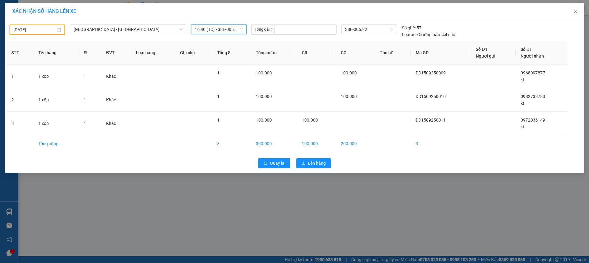
click at [331, 164] on div "Quay lại Lên hàng" at bounding box center [294, 163] width 576 height 16
click at [326, 163] on button "Lên hàng" at bounding box center [313, 163] width 34 height 10
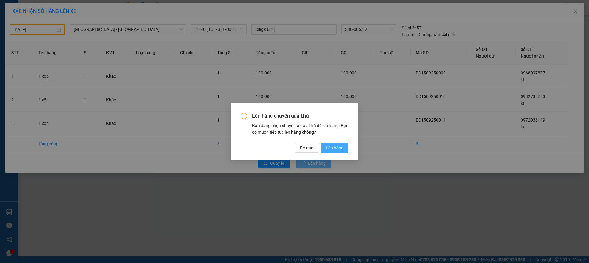
click at [339, 147] on span "Lên hàng" at bounding box center [335, 148] width 18 height 7
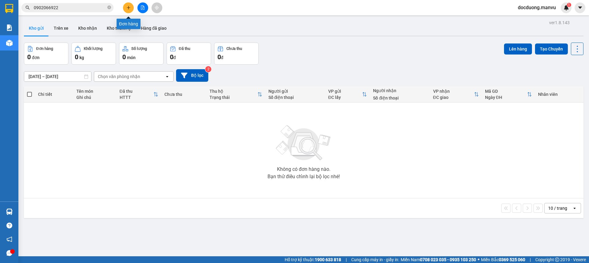
click at [131, 7] on button at bounding box center [128, 7] width 11 height 11
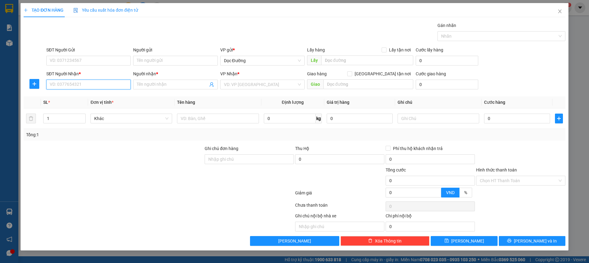
click at [80, 83] on input "SĐT Người Nhận *" at bounding box center [88, 85] width 84 height 10
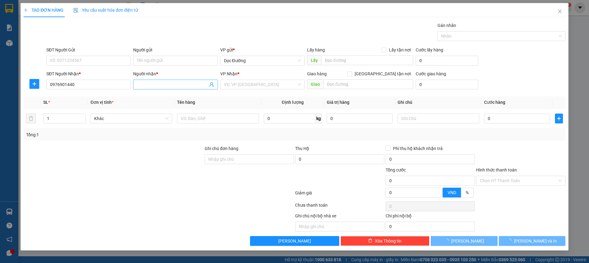
click at [161, 86] on input "Người nhận *" at bounding box center [172, 84] width 71 height 7
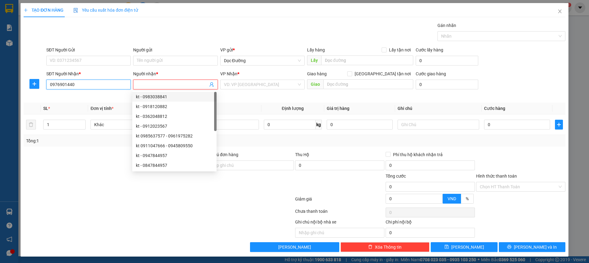
click at [88, 89] on input "0976901440" at bounding box center [88, 85] width 84 height 10
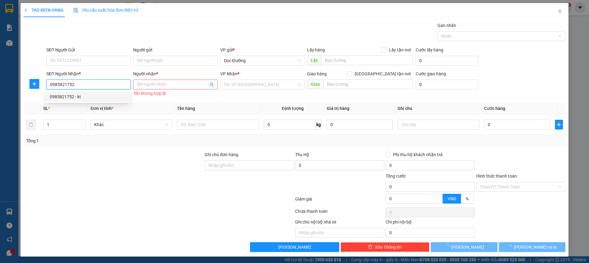
click at [86, 96] on div "0985821752 - kt" at bounding box center [88, 96] width 76 height 7
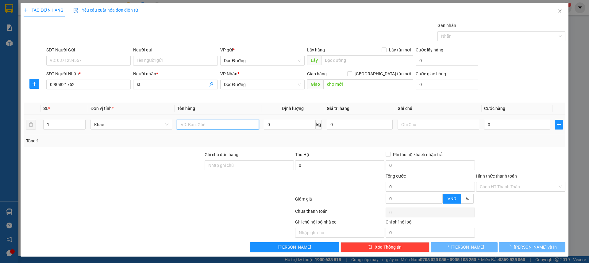
click at [195, 125] on input "text" at bounding box center [218, 125] width 82 height 10
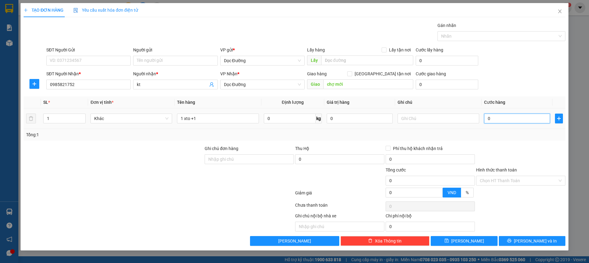
click at [513, 119] on input "0" at bounding box center [517, 119] width 66 height 10
click at [528, 149] on div at bounding box center [520, 155] width 90 height 21
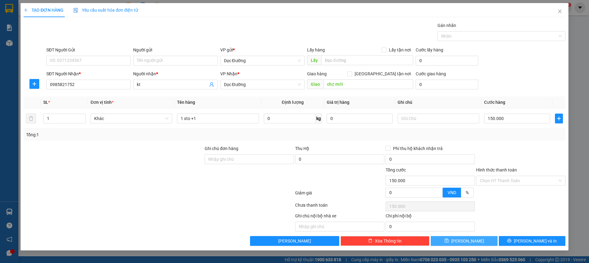
click at [462, 244] on button "Lưu" at bounding box center [463, 241] width 67 height 10
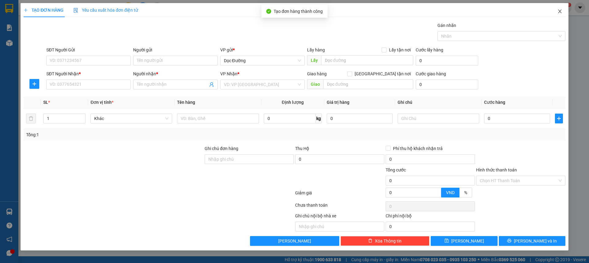
click at [554, 13] on span "Close" at bounding box center [559, 11] width 17 height 17
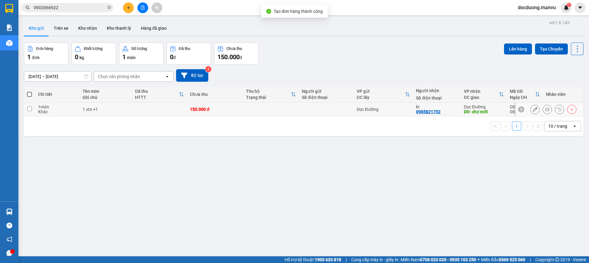
click at [255, 106] on td at bounding box center [271, 110] width 56 height 14
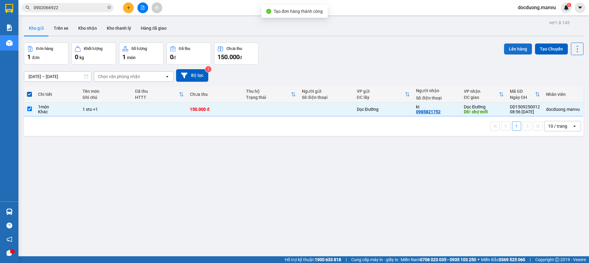
click at [519, 51] on button "Lên hàng" at bounding box center [518, 49] width 28 height 11
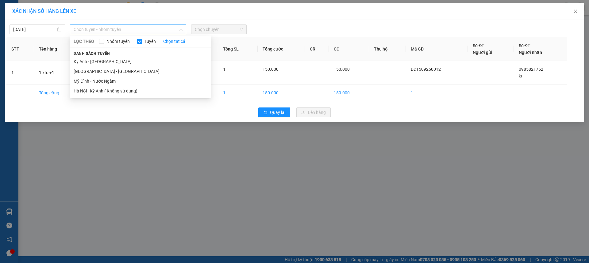
click at [135, 29] on span "Chọn tuyến - nhóm tuyến" at bounding box center [128, 29] width 109 height 9
click at [19, 36] on div "15/09/2025 Chọn tuyến - nhóm tuyến LỌC THEO Nhóm tuyến Tuyến Chọn tất cả Danh s…" at bounding box center [294, 71] width 579 height 102
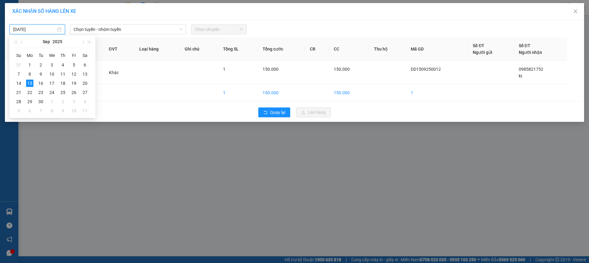
click at [29, 31] on input "15/09/2025" at bounding box center [34, 29] width 43 height 7
click at [21, 84] on div "14" at bounding box center [18, 83] width 7 height 7
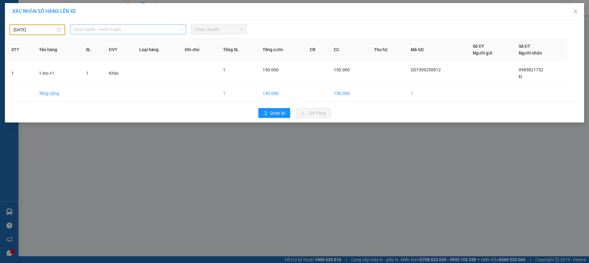
click at [97, 32] on span "Chọn tuyến - nhóm tuyến" at bounding box center [128, 29] width 109 height 9
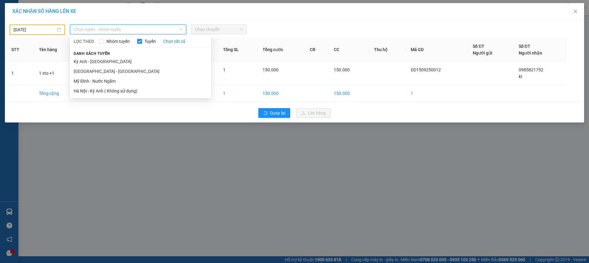
drag, startPoint x: 85, startPoint y: 70, endPoint x: 162, endPoint y: 46, distance: 80.7
click at [85, 70] on li "Hà Nội - Kỳ Anh" at bounding box center [140, 72] width 141 height 10
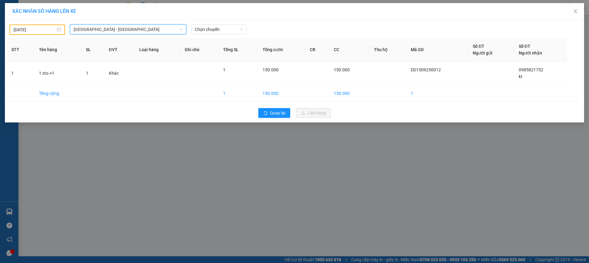
click at [223, 24] on div "14/09/2025 Hà Nội - Kỳ Anh Hà Nội - Kỳ Anh LỌC THEO Nhóm tuyến Tuyến Chọn tất c…" at bounding box center [294, 27] width 576 height 13
click at [223, 25] on div "Chọn chuyến" at bounding box center [218, 30] width 55 height 10
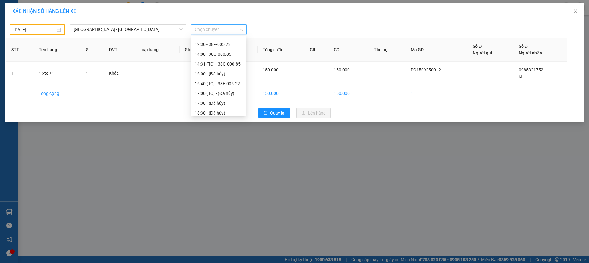
scroll to position [108, 0]
click at [224, 88] on div "21:50 - 38H-034.46" at bounding box center [219, 90] width 48 height 7
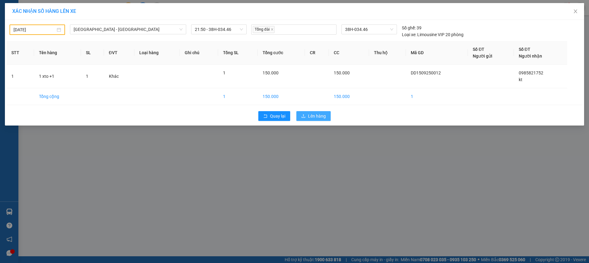
click at [314, 116] on span "Lên hàng" at bounding box center [317, 116] width 18 height 7
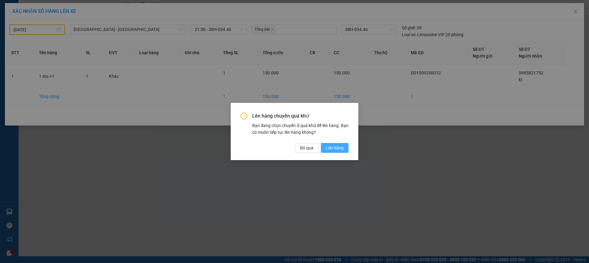
click at [333, 148] on span "Lên hàng" at bounding box center [335, 148] width 18 height 7
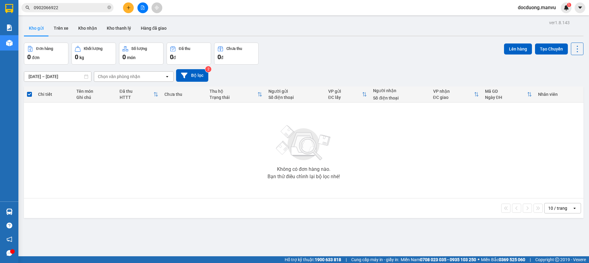
click at [126, 3] on button at bounding box center [128, 7] width 11 height 11
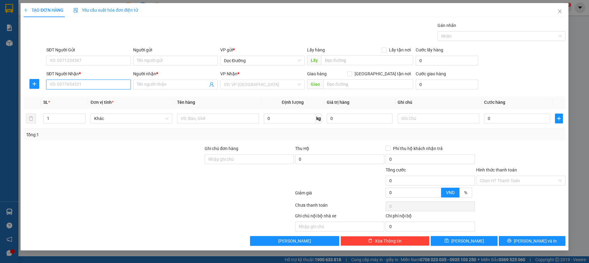
click at [73, 86] on input "SĐT Người Nhận *" at bounding box center [88, 85] width 84 height 10
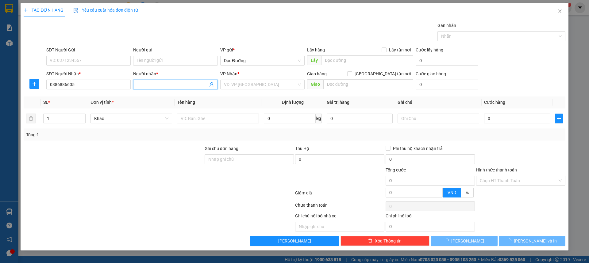
click at [194, 85] on input "Người nhận *" at bounding box center [172, 84] width 71 height 7
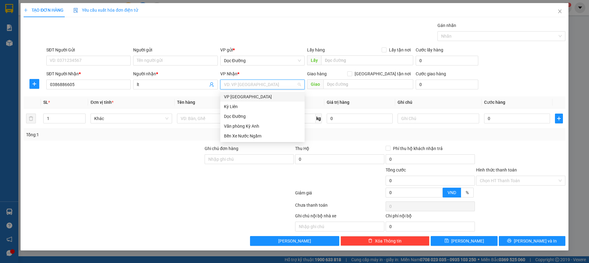
click at [232, 86] on input "search" at bounding box center [260, 84] width 73 height 9
click at [233, 113] on div "Dọc Đường" at bounding box center [262, 116] width 77 height 7
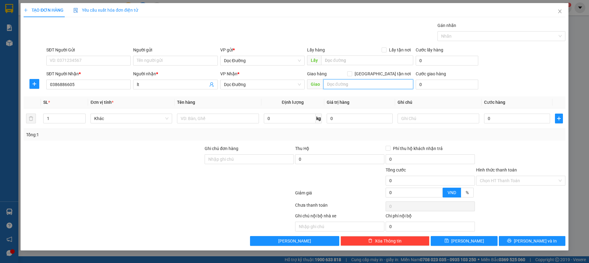
click at [343, 83] on input "text" at bounding box center [368, 84] width 90 height 10
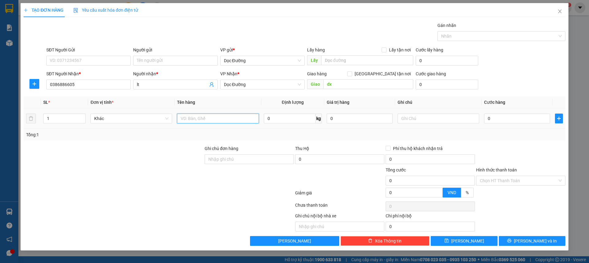
click at [226, 117] on input "text" at bounding box center [218, 119] width 82 height 10
click at [499, 125] on td "0" at bounding box center [516, 119] width 71 height 21
click at [502, 122] on input "0" at bounding box center [517, 119] width 66 height 10
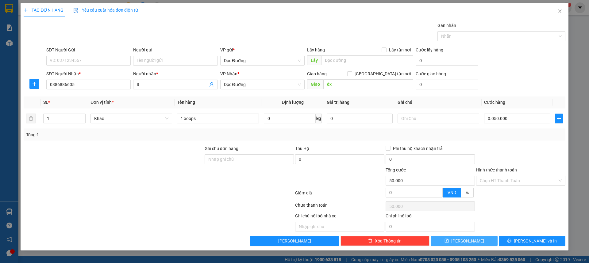
click at [475, 241] on button "Lưu" at bounding box center [463, 241] width 67 height 10
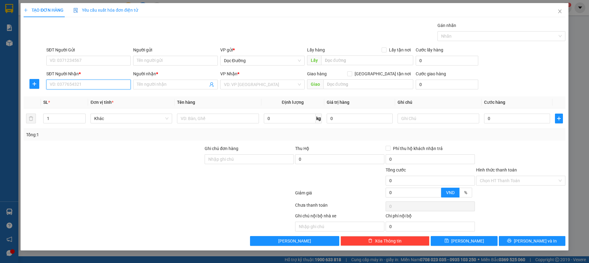
click at [57, 81] on input "SĐT Người Nhận *" at bounding box center [88, 85] width 84 height 10
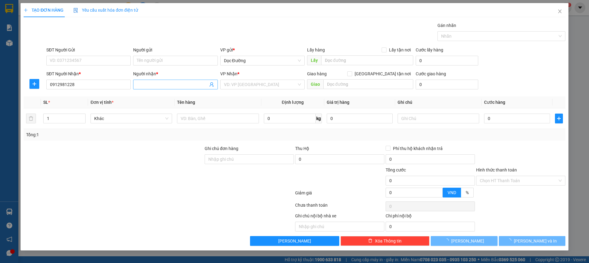
click at [147, 83] on input "Người nhận *" at bounding box center [172, 84] width 71 height 7
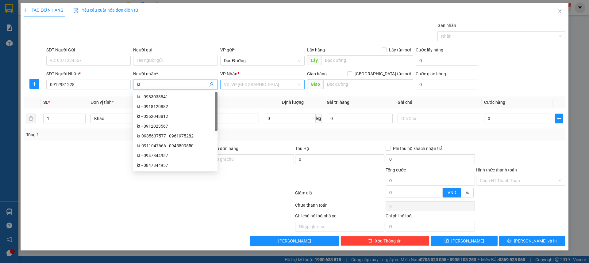
drag, startPoint x: 229, startPoint y: 81, endPoint x: 233, endPoint y: 80, distance: 3.5
click at [231, 81] on input "search" at bounding box center [260, 84] width 73 height 9
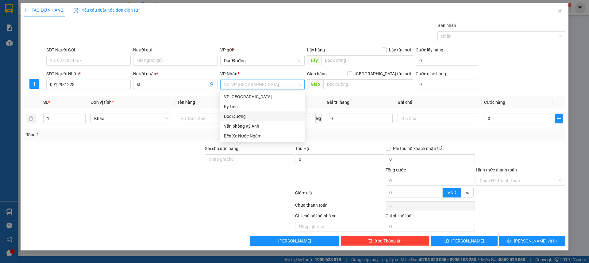
click at [250, 112] on div "Dọc Đường" at bounding box center [262, 117] width 84 height 10
drag, startPoint x: 325, startPoint y: 92, endPoint x: 346, endPoint y: 87, distance: 21.7
click at [331, 91] on div "Giao hàng Giao tận nơi Giao" at bounding box center [360, 80] width 106 height 21
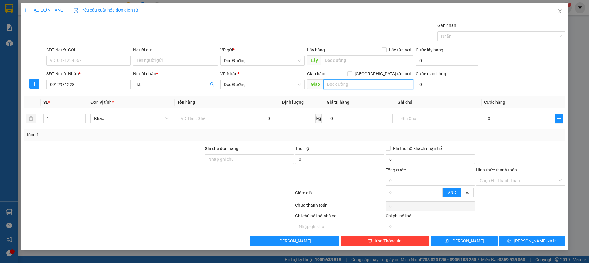
click at [346, 87] on input "text" at bounding box center [368, 84] width 90 height 10
click at [242, 113] on div at bounding box center [218, 118] width 82 height 12
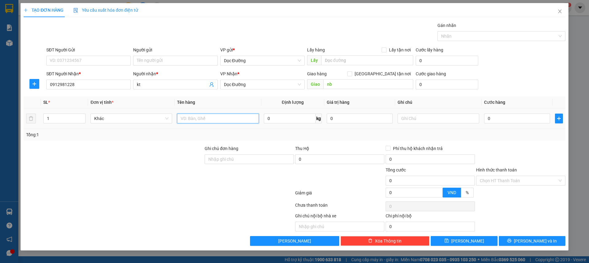
click at [236, 118] on input "text" at bounding box center [218, 119] width 82 height 10
click at [501, 117] on input "0" at bounding box center [517, 119] width 66 height 10
click at [515, 178] on input "Hình thức thanh toán" at bounding box center [518, 180] width 78 height 9
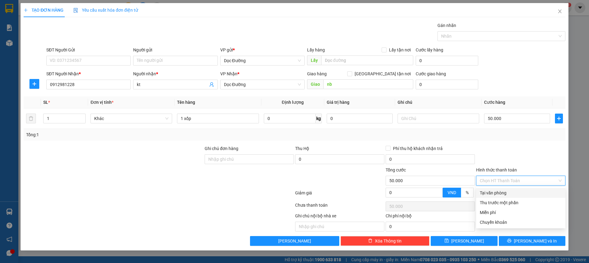
click at [492, 192] on div "Tại văn phòng" at bounding box center [520, 193] width 82 height 7
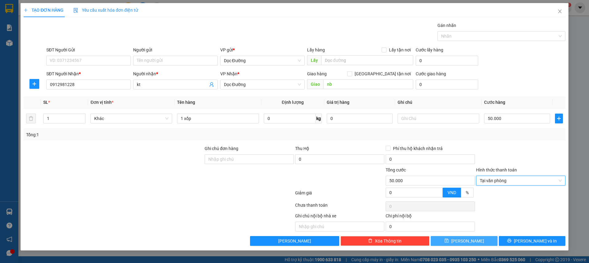
click at [479, 239] on button "Lưu" at bounding box center [463, 241] width 67 height 10
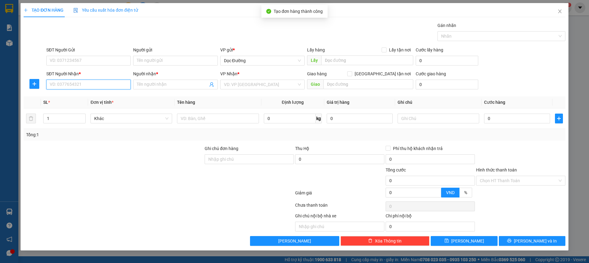
click at [103, 80] on input "SĐT Người Nhận *" at bounding box center [88, 85] width 84 height 10
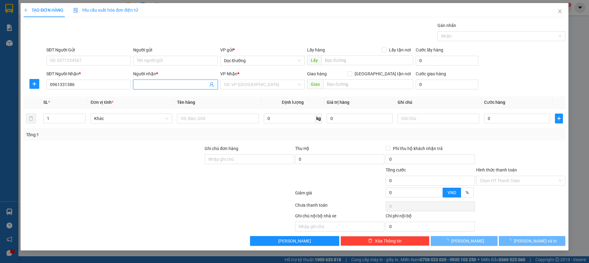
click at [148, 89] on span at bounding box center [175, 85] width 84 height 10
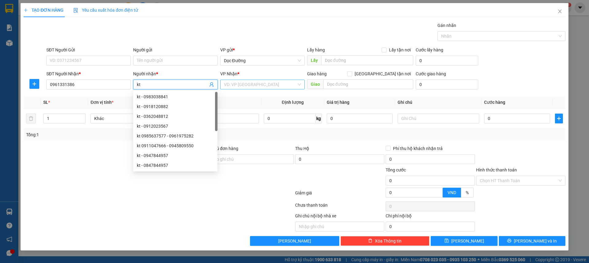
click at [246, 82] on input "search" at bounding box center [260, 84] width 73 height 9
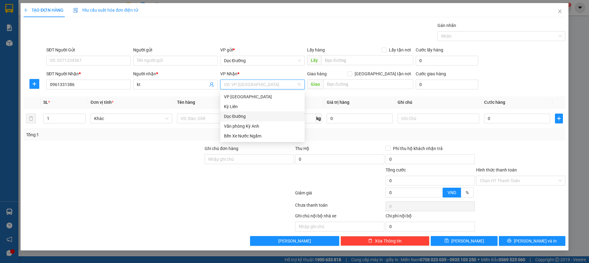
drag, startPoint x: 238, startPoint y: 115, endPoint x: 253, endPoint y: 110, distance: 15.3
click at [239, 115] on div "Dọc Đường" at bounding box center [262, 116] width 77 height 7
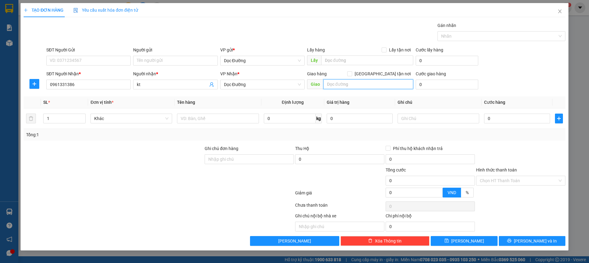
click at [334, 88] on input "text" at bounding box center [368, 84] width 90 height 10
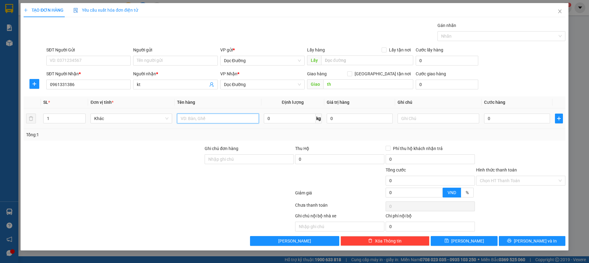
click at [212, 117] on input "text" at bounding box center [218, 119] width 82 height 10
click at [501, 119] on input "0" at bounding box center [517, 119] width 66 height 10
click at [529, 96] on div "Transit Pickup Surcharge Ids Transit Deliver Surcharge Ids Transit Deliver Surc…" at bounding box center [294, 134] width 541 height 224
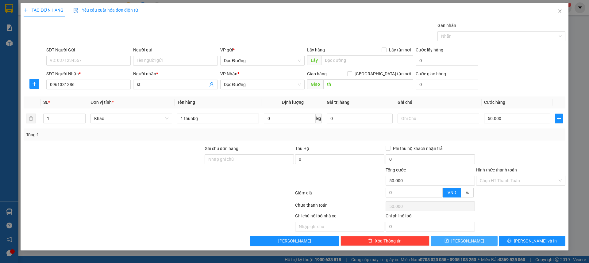
drag, startPoint x: 467, startPoint y: 253, endPoint x: 468, endPoint y: 246, distance: 8.0
click at [467, 251] on div "TẠO ĐƠN HÀNG Yêu cầu xuất hóa đơn điện tử Transit Pickup Surcharge Ids Transit …" at bounding box center [294, 131] width 589 height 263
click at [468, 245] on button "Lưu" at bounding box center [463, 241] width 67 height 10
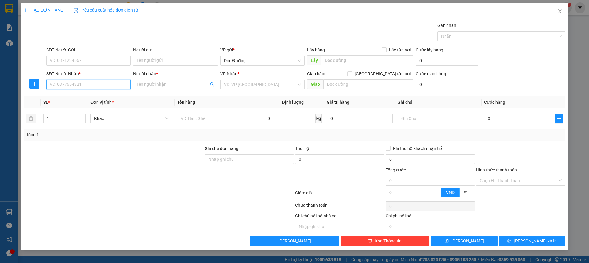
click at [86, 81] on input "SĐT Người Nhận *" at bounding box center [88, 85] width 84 height 10
click at [86, 83] on input "SĐT Người Nhận *" at bounding box center [88, 85] width 84 height 10
click at [66, 83] on input "SĐT Người Nhận *" at bounding box center [88, 85] width 84 height 10
click at [67, 86] on input "SĐT Người Nhận *" at bounding box center [88, 85] width 84 height 10
click at [66, 86] on input "SĐT Người Nhận *" at bounding box center [88, 85] width 84 height 10
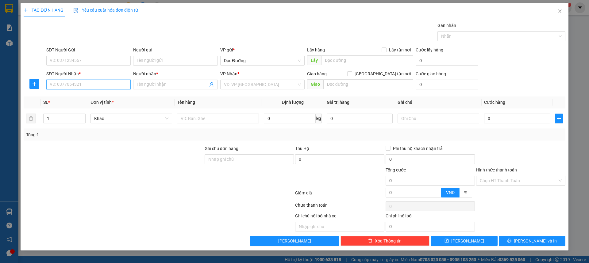
click at [66, 86] on input "SĐT Người Nhận *" at bounding box center [88, 85] width 84 height 10
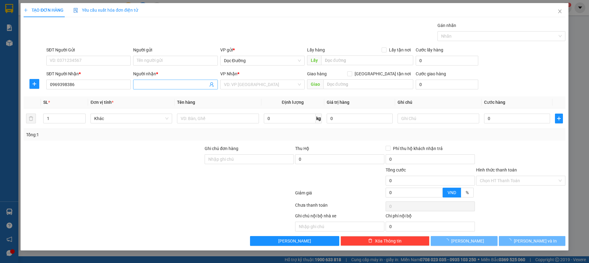
click at [160, 85] on input "Người nhận *" at bounding box center [172, 84] width 71 height 7
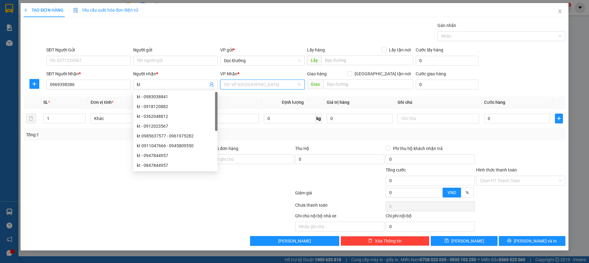
click at [282, 86] on input "search" at bounding box center [260, 84] width 73 height 9
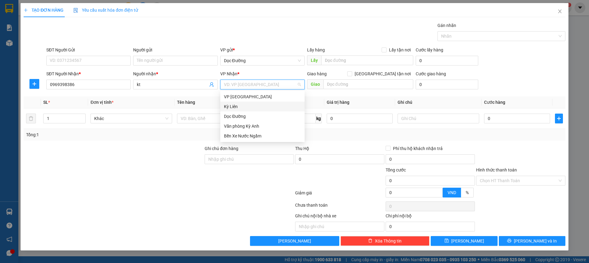
click at [254, 117] on div "Dọc Đường" at bounding box center [262, 116] width 77 height 7
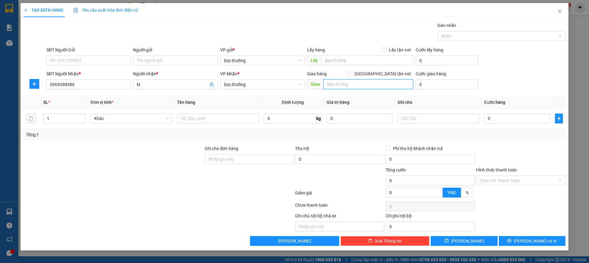
click at [355, 83] on input "text" at bounding box center [368, 84] width 90 height 10
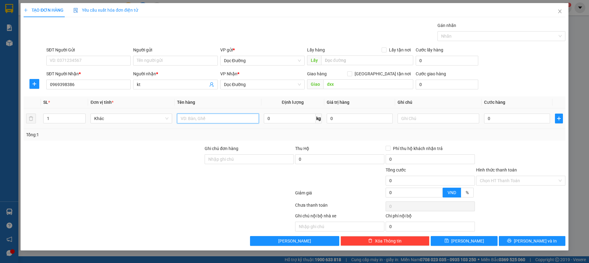
click at [196, 117] on input "text" at bounding box center [218, 119] width 82 height 10
click at [494, 121] on input "0" at bounding box center [517, 119] width 66 height 10
drag, startPoint x: 512, startPoint y: 179, endPoint x: 503, endPoint y: 189, distance: 12.4
click at [512, 180] on input "Hình thức thanh toán" at bounding box center [518, 180] width 78 height 9
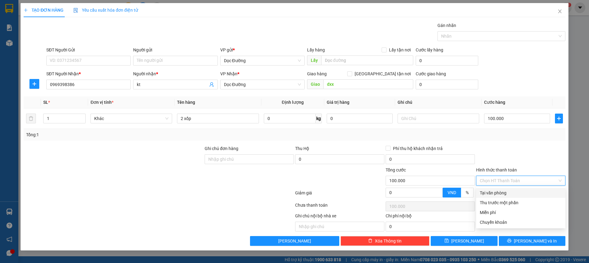
click at [500, 191] on div "Tại văn phòng" at bounding box center [520, 193] width 82 height 7
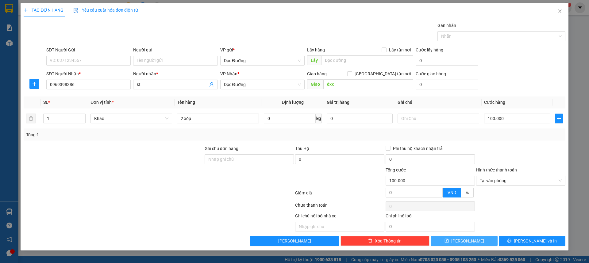
drag, startPoint x: 484, startPoint y: 232, endPoint x: 479, endPoint y: 239, distance: 8.6
click at [480, 238] on div "Transit Pickup Surcharge Ids Transit Deliver Surcharge Ids Transit Deliver Surc…" at bounding box center [294, 134] width 541 height 224
click at [479, 239] on button "Lưu" at bounding box center [463, 241] width 67 height 10
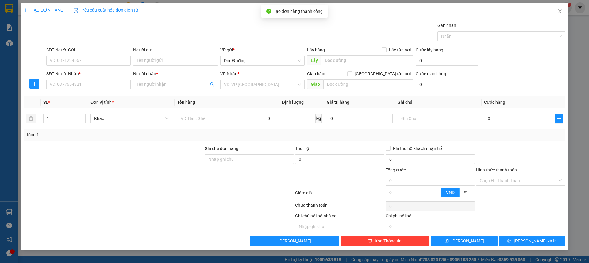
click at [70, 90] on div "SĐT Người Nhận * VD: 0377654321" at bounding box center [88, 80] width 84 height 21
click at [75, 87] on input "SĐT Người Nhận *" at bounding box center [88, 85] width 84 height 10
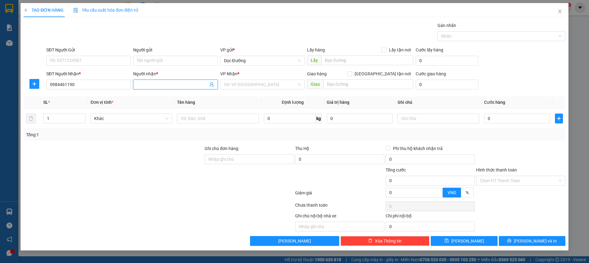
click at [153, 88] on input "Người nhận *" at bounding box center [172, 84] width 71 height 7
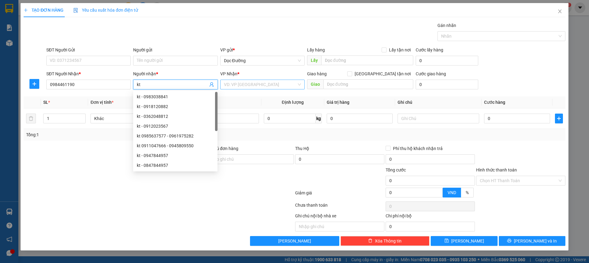
click at [253, 86] on input "search" at bounding box center [260, 84] width 73 height 9
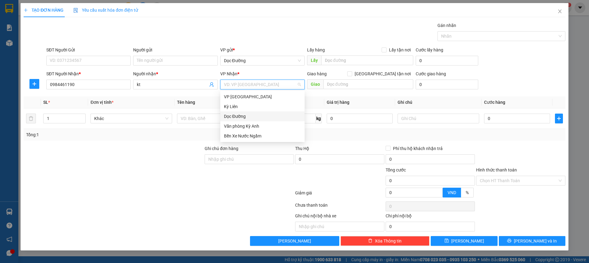
click at [241, 118] on div "Dọc Đường" at bounding box center [262, 116] width 77 height 7
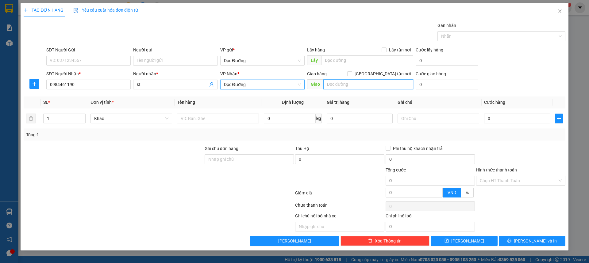
click at [337, 82] on input "text" at bounding box center [368, 84] width 90 height 10
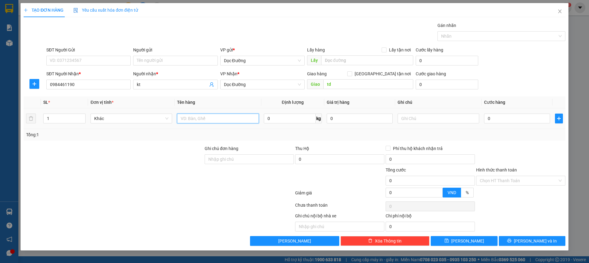
click at [227, 120] on input "text" at bounding box center [218, 119] width 82 height 10
click at [502, 117] on input "0" at bounding box center [517, 119] width 66 height 10
click at [472, 127] on td at bounding box center [438, 119] width 86 height 21
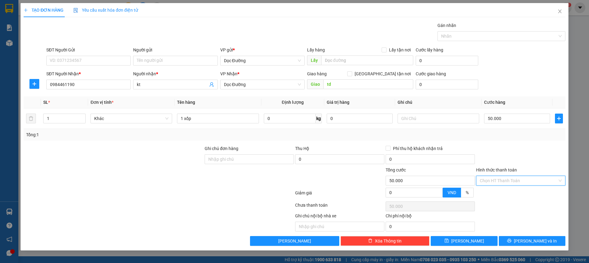
click at [491, 179] on input "Hình thức thanh toán" at bounding box center [518, 180] width 78 height 9
click at [494, 191] on div "Tại văn phòng" at bounding box center [520, 193] width 82 height 7
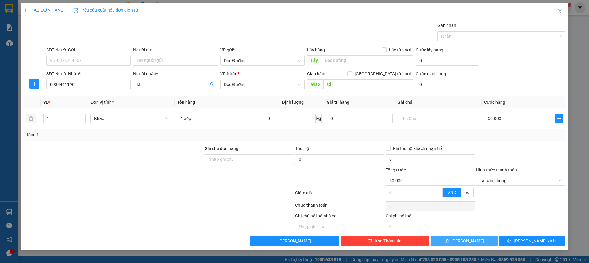
click at [471, 244] on button "Lưu" at bounding box center [463, 241] width 67 height 10
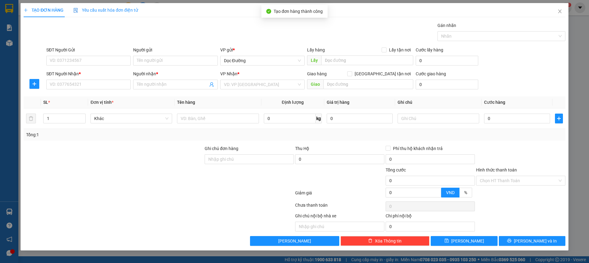
click at [85, 90] on div "SĐT Người Nhận * VD: 0377654321" at bounding box center [88, 80] width 84 height 21
click at [87, 87] on input "SĐT Người Nhận *" at bounding box center [88, 85] width 84 height 10
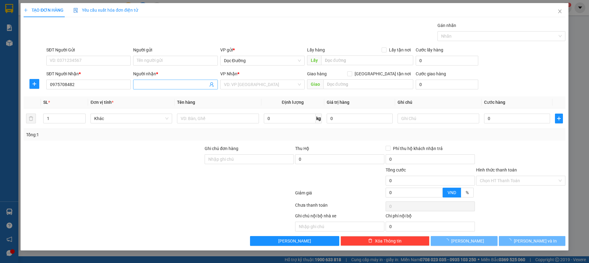
click at [184, 81] on span at bounding box center [175, 85] width 84 height 10
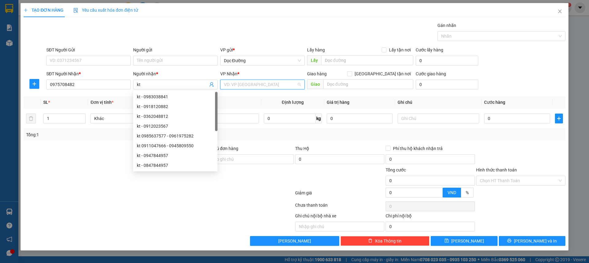
click at [271, 86] on input "search" at bounding box center [260, 84] width 73 height 9
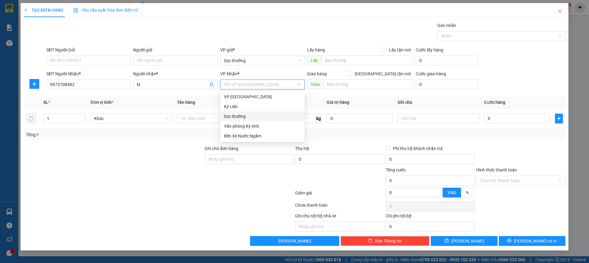
click at [250, 114] on div "Dọc Đường" at bounding box center [262, 116] width 77 height 7
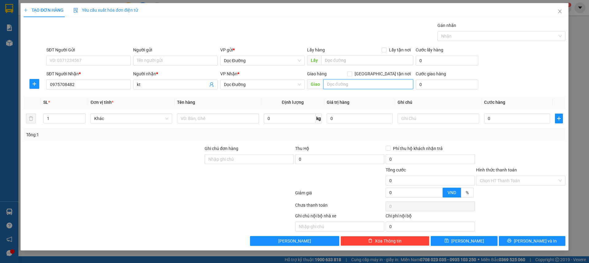
click at [340, 88] on input "text" at bounding box center [368, 84] width 90 height 10
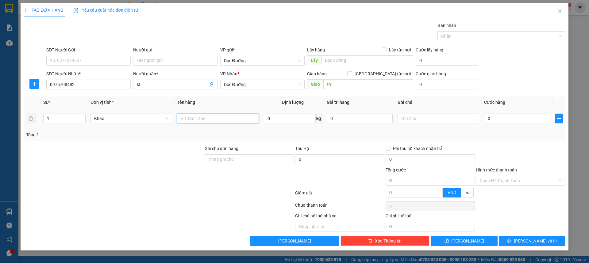
click at [228, 116] on input "text" at bounding box center [218, 119] width 82 height 10
click at [508, 115] on input "0" at bounding box center [517, 119] width 66 height 10
click at [496, 181] on input "Hình thức thanh toán" at bounding box center [518, 180] width 78 height 9
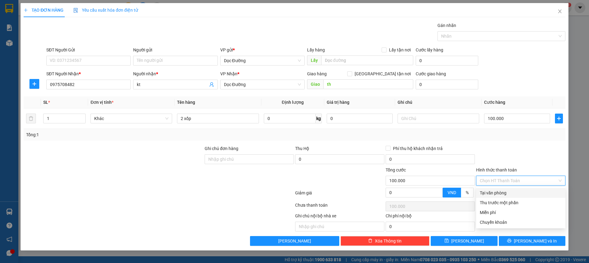
click at [493, 189] on div "Tại văn phòng" at bounding box center [520, 193] width 89 height 10
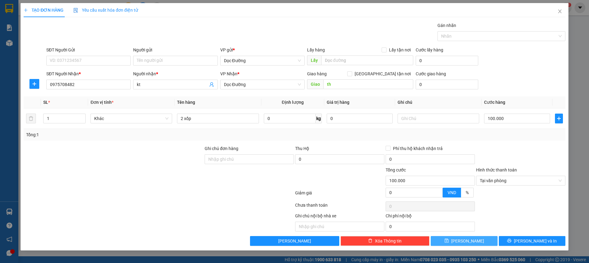
click at [476, 238] on button "Lưu" at bounding box center [463, 241] width 67 height 10
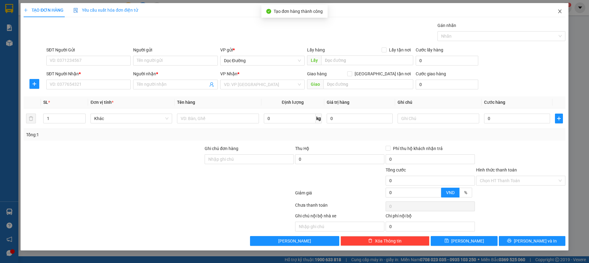
click at [558, 13] on icon "close" at bounding box center [559, 11] width 5 height 5
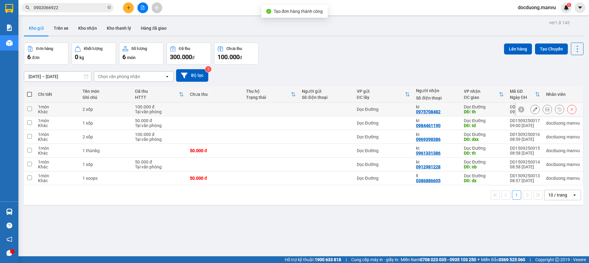
drag, startPoint x: 231, startPoint y: 114, endPoint x: 212, endPoint y: 124, distance: 21.0
click at [230, 116] on td at bounding box center [215, 110] width 56 height 14
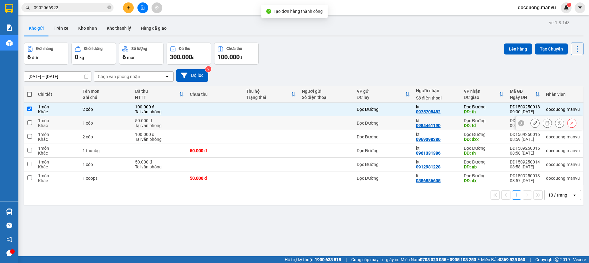
drag, startPoint x: 210, startPoint y: 126, endPoint x: 204, endPoint y: 133, distance: 9.6
click at [210, 126] on td at bounding box center [215, 123] width 56 height 14
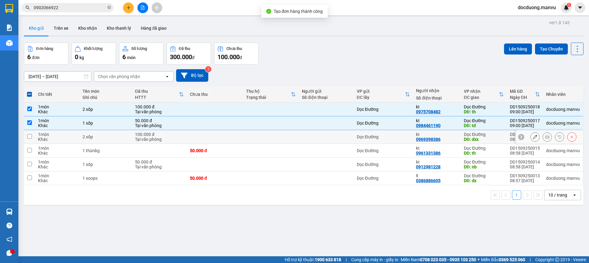
click at [200, 138] on td at bounding box center [215, 137] width 56 height 14
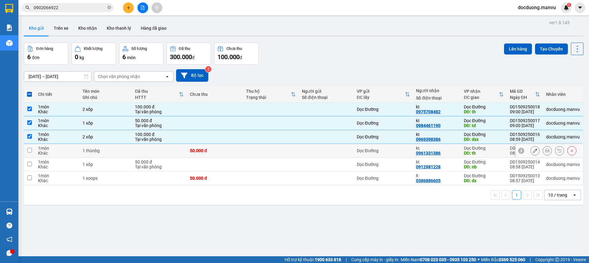
click at [194, 153] on div "50.000 đ" at bounding box center [215, 150] width 50 height 5
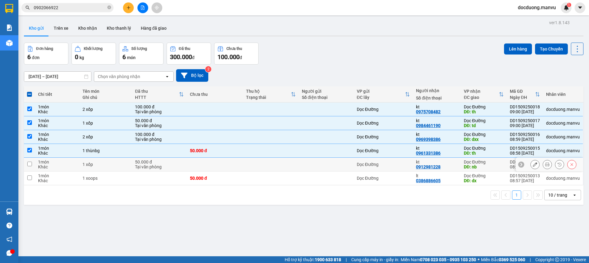
click at [199, 160] on td at bounding box center [215, 165] width 56 height 14
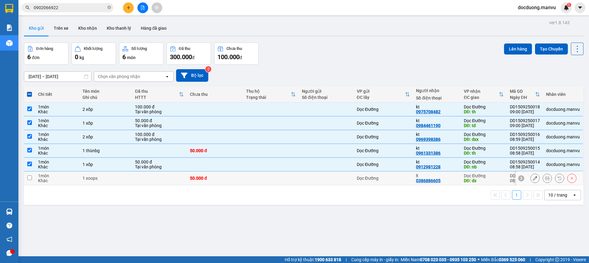
click at [193, 182] on td "50.000 đ" at bounding box center [215, 179] width 56 height 14
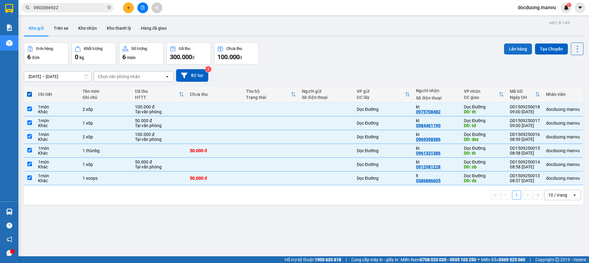
click at [504, 48] on button "Lên hàng" at bounding box center [518, 49] width 28 height 11
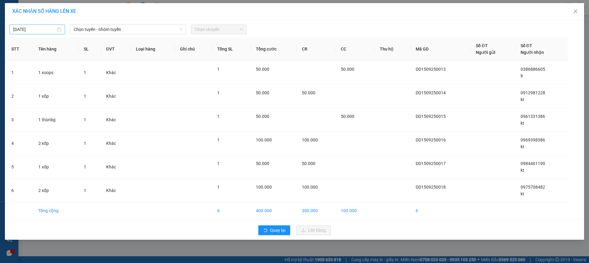
click at [28, 32] on input "15/09/2025" at bounding box center [34, 29] width 43 height 7
click at [19, 85] on div "14" at bounding box center [18, 83] width 7 height 7
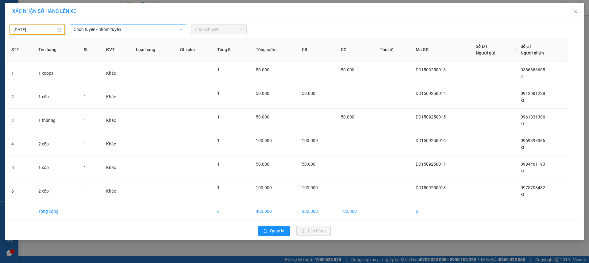
click at [109, 32] on span "Chọn tuyến - nhóm tuyến" at bounding box center [128, 29] width 109 height 9
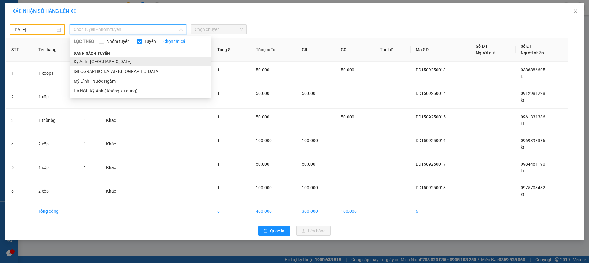
click at [79, 63] on li "Kỳ Anh - Hà Nội" at bounding box center [140, 62] width 141 height 10
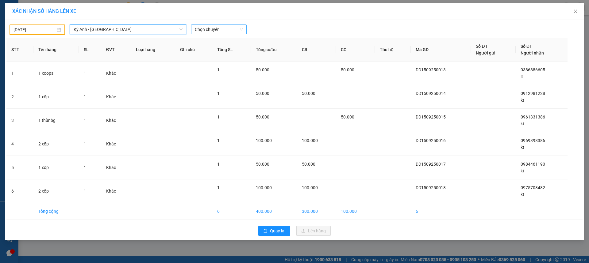
click at [228, 30] on span "Chọn chuyến" at bounding box center [219, 29] width 48 height 9
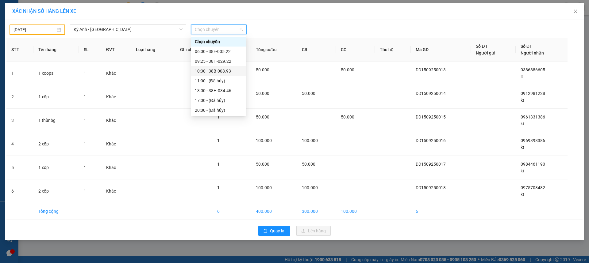
click at [233, 69] on div "10:30 - 38B-008.93" at bounding box center [219, 71] width 48 height 7
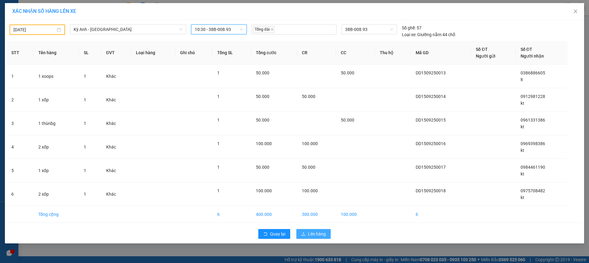
click at [318, 235] on span "Lên hàng" at bounding box center [317, 234] width 18 height 7
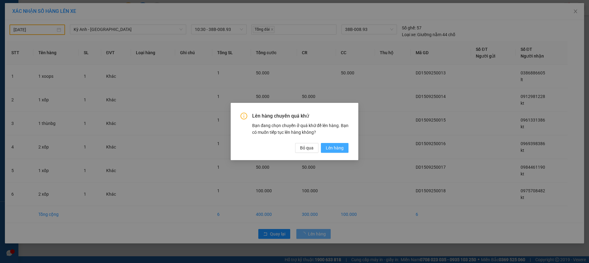
click at [333, 147] on span "Lên hàng" at bounding box center [335, 148] width 18 height 7
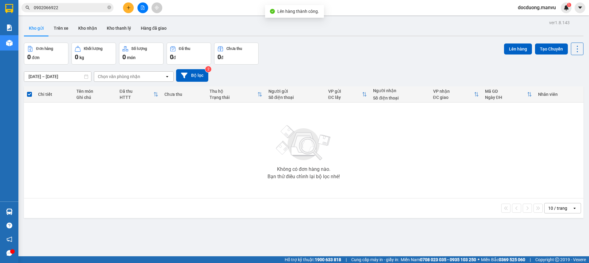
click at [125, 11] on button at bounding box center [128, 7] width 11 height 11
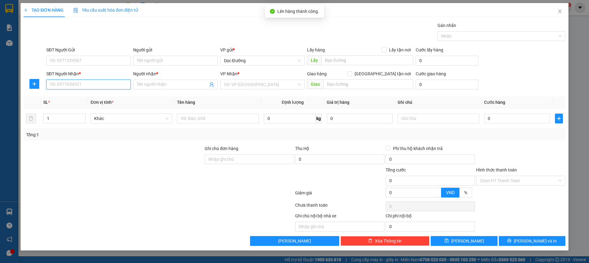
click at [67, 84] on input "SĐT Người Nhận *" at bounding box center [88, 85] width 84 height 10
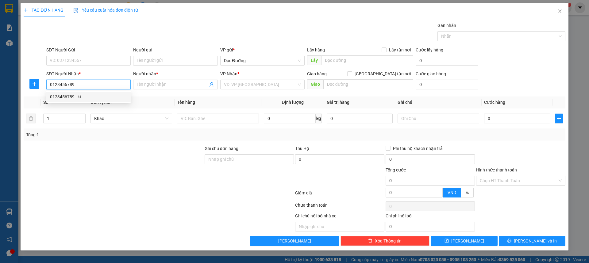
click at [90, 95] on div "0123456789 - kt" at bounding box center [88, 96] width 77 height 7
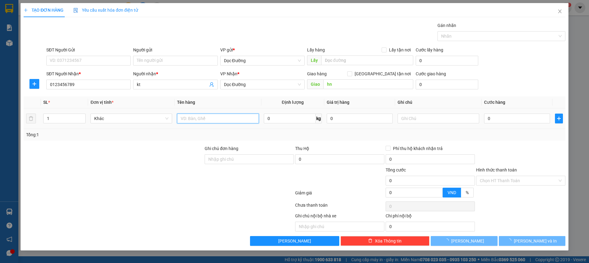
click at [244, 117] on input "text" at bounding box center [218, 119] width 82 height 10
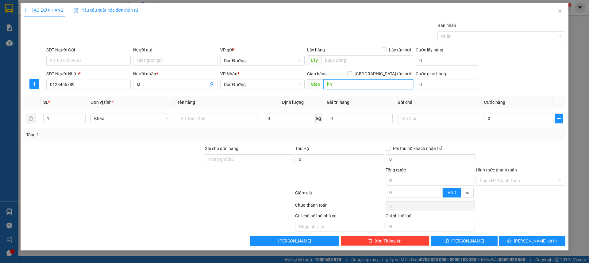
click at [352, 84] on input "hn" at bounding box center [368, 84] width 90 height 10
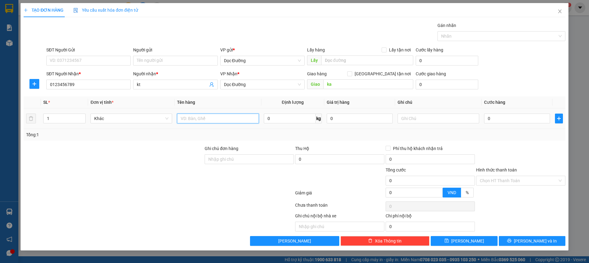
click at [209, 123] on input "text" at bounding box center [218, 119] width 82 height 10
click at [502, 119] on input "0" at bounding box center [517, 119] width 66 height 10
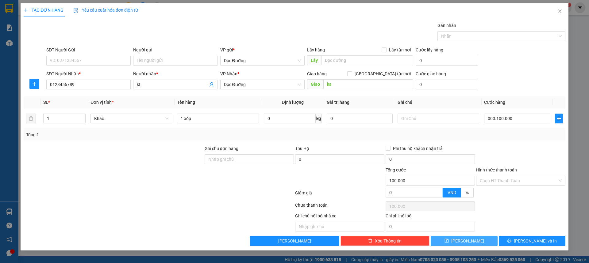
click at [470, 243] on span "Lưu" at bounding box center [467, 241] width 33 height 7
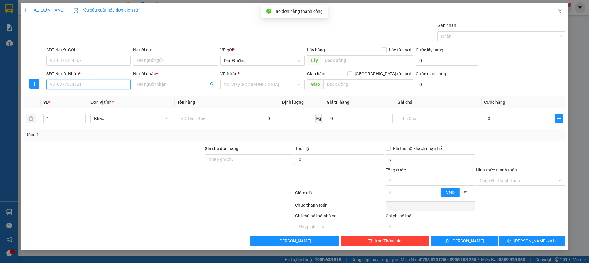
click at [88, 86] on input "SĐT Người Nhận *" at bounding box center [88, 85] width 84 height 10
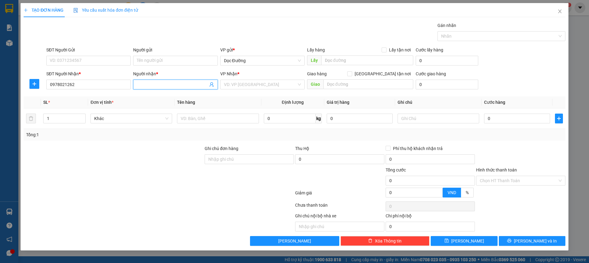
click at [137, 83] on input "Người nhận *" at bounding box center [172, 84] width 71 height 7
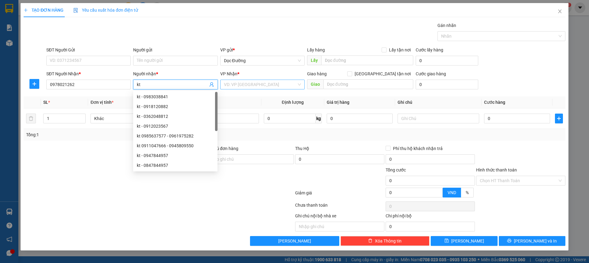
click at [244, 84] on input "search" at bounding box center [260, 84] width 73 height 9
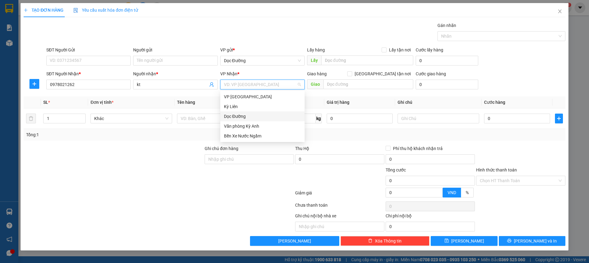
drag, startPoint x: 244, startPoint y: 118, endPoint x: 244, endPoint y: 121, distance: 3.1
click at [244, 121] on div "VP Mỹ Đình Kỳ Liên Dọc Đường Văn phòng Kỳ Anh Bến Xe Nước Ngầm" at bounding box center [262, 116] width 84 height 49
click at [244, 115] on div "Dọc Đường" at bounding box center [262, 116] width 77 height 7
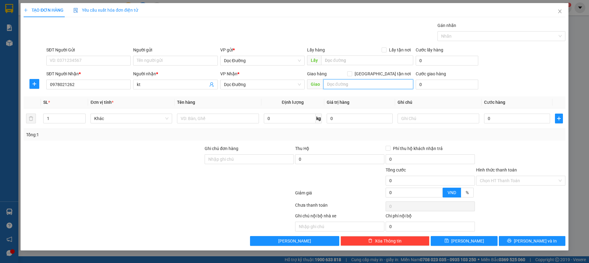
click at [353, 82] on input "text" at bounding box center [368, 84] width 90 height 10
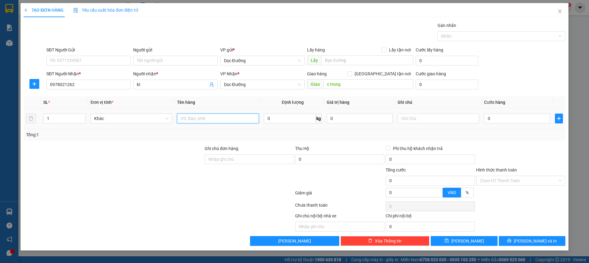
click at [203, 115] on input "text" at bounding box center [218, 119] width 82 height 10
click at [520, 120] on input "0" at bounding box center [517, 119] width 66 height 10
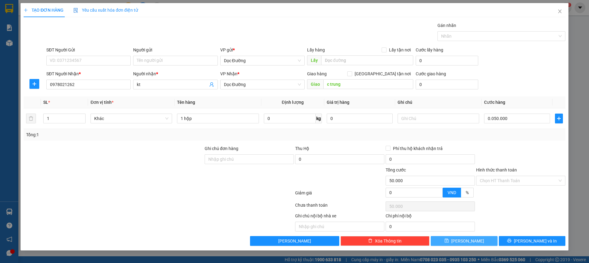
click at [464, 242] on span "Lưu" at bounding box center [467, 241] width 33 height 7
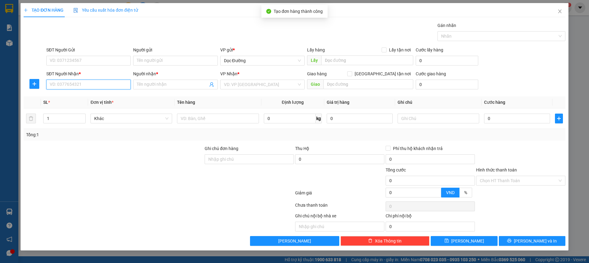
click at [98, 86] on input "SĐT Người Nhận *" at bounding box center [88, 85] width 84 height 10
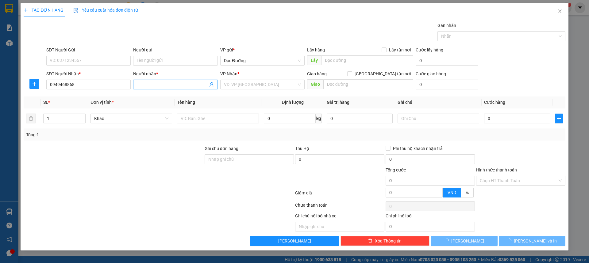
click at [146, 85] on input "Người nhận *" at bounding box center [172, 84] width 71 height 7
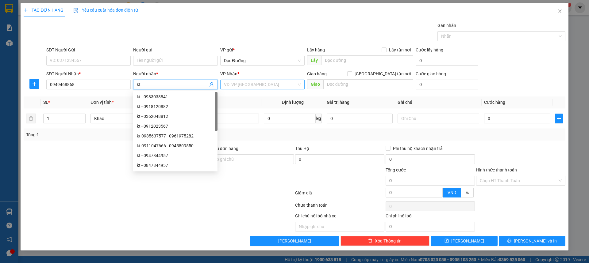
click at [241, 83] on input "search" at bounding box center [260, 84] width 73 height 9
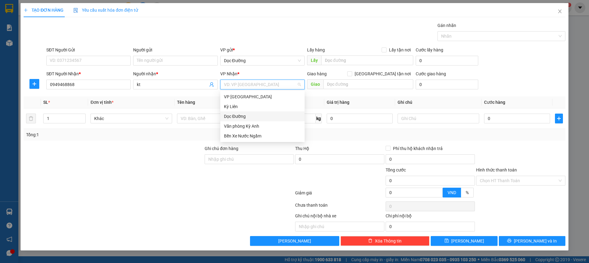
click at [239, 115] on div "Dọc Đường" at bounding box center [262, 116] width 77 height 7
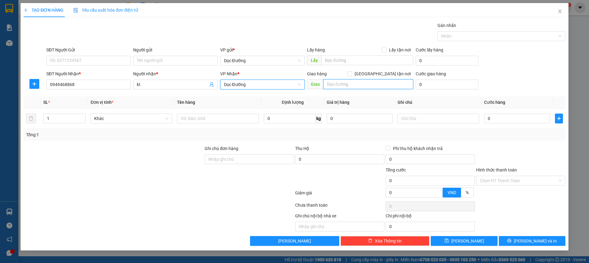
click at [336, 83] on input "text" at bounding box center [368, 84] width 90 height 10
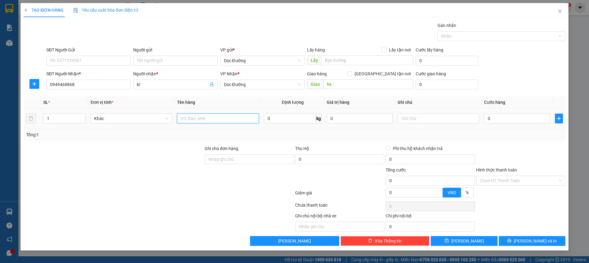
click at [215, 121] on input "text" at bounding box center [218, 119] width 82 height 10
click at [497, 119] on input "0" at bounding box center [517, 119] width 66 height 10
click at [513, 181] on input "Hình thức thanh toán" at bounding box center [518, 180] width 78 height 9
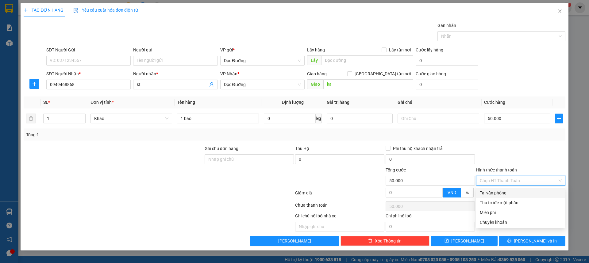
click at [497, 192] on div "Tại văn phòng" at bounding box center [520, 193] width 82 height 7
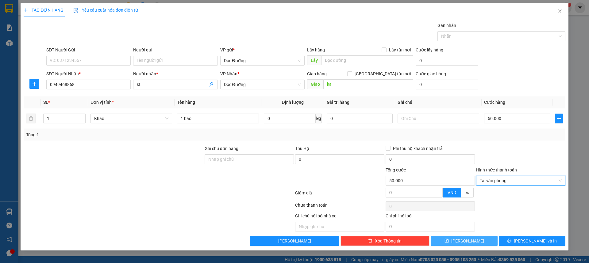
click at [478, 245] on button "Lưu" at bounding box center [463, 241] width 67 height 10
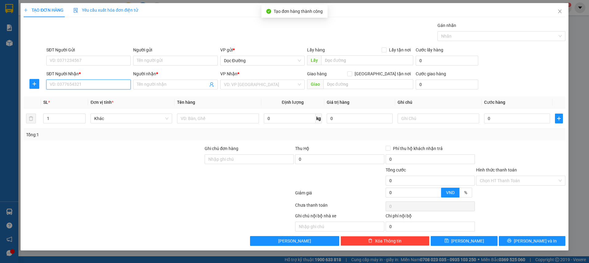
click at [117, 86] on input "SĐT Người Nhận *" at bounding box center [88, 85] width 84 height 10
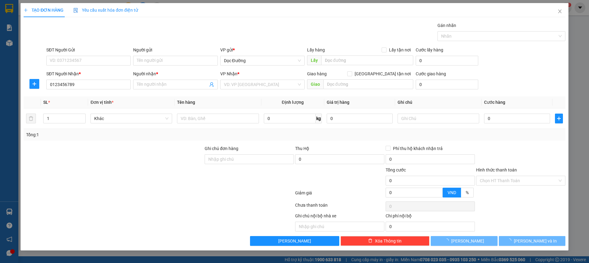
click at [157, 79] on div "Người nhận *" at bounding box center [175, 74] width 84 height 9
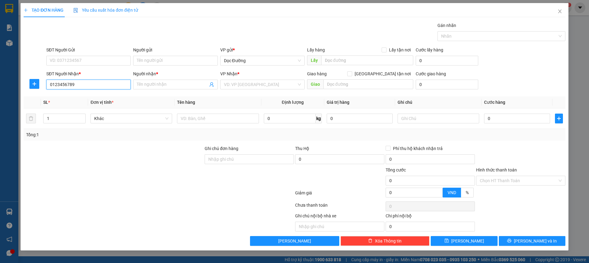
drag, startPoint x: 105, startPoint y: 82, endPoint x: 90, endPoint y: 93, distance: 18.2
click at [104, 83] on input "0123456789" at bounding box center [88, 85] width 84 height 10
click at [83, 98] on div "0123456789 - kt" at bounding box center [88, 96] width 77 height 7
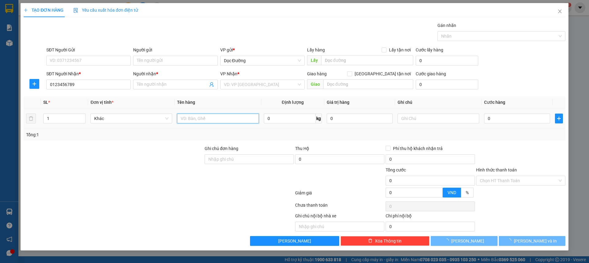
click at [198, 123] on input "text" at bounding box center [218, 119] width 82 height 10
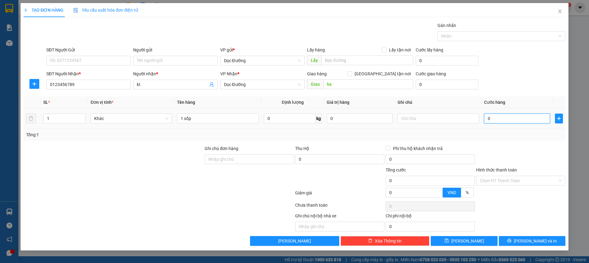
click at [492, 115] on input "0" at bounding box center [517, 119] width 66 height 10
click at [502, 76] on div "SĐT Người Nhận * 0123456789 Người nhận * kt VP Nhận * Dọc Đường Giao hàng Giao …" at bounding box center [305, 80] width 521 height 21
click at [520, 117] on input "100.000.100.000" at bounding box center [517, 119] width 66 height 10
click at [517, 90] on div "SĐT Người Nhận * 0123456789 Người nhận * kt VP Nhận * Dọc Đường Giao hàng Giao …" at bounding box center [305, 80] width 521 height 21
click at [473, 247] on div "TẠO ĐƠN HÀNG Yêu cầu xuất hóa đơn điện tử Transit Pickup Surcharge Ids Transit …" at bounding box center [294, 127] width 547 height 248
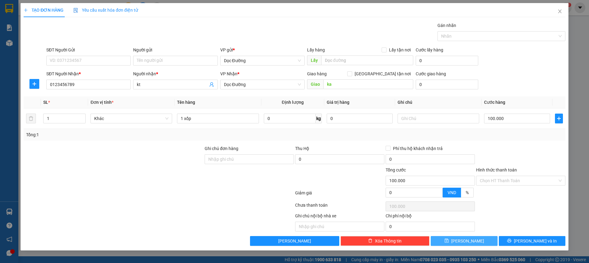
click at [477, 242] on button "Lưu" at bounding box center [463, 241] width 67 height 10
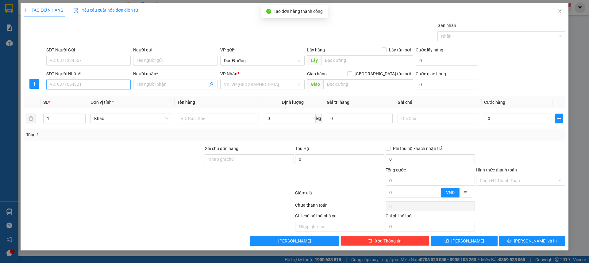
click at [78, 87] on input "SĐT Người Nhận *" at bounding box center [88, 85] width 84 height 10
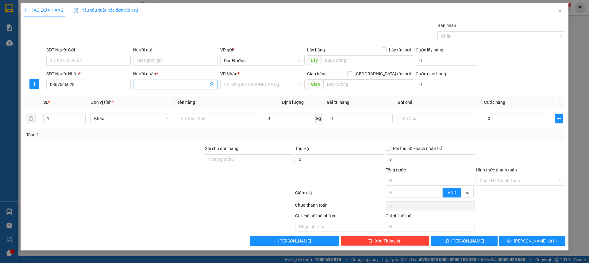
click at [162, 89] on span at bounding box center [175, 85] width 84 height 10
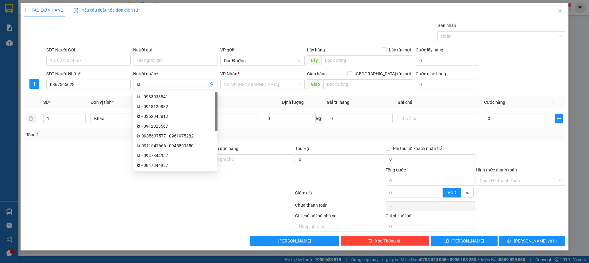
click at [256, 78] on div "VP Nhận *" at bounding box center [262, 74] width 84 height 9
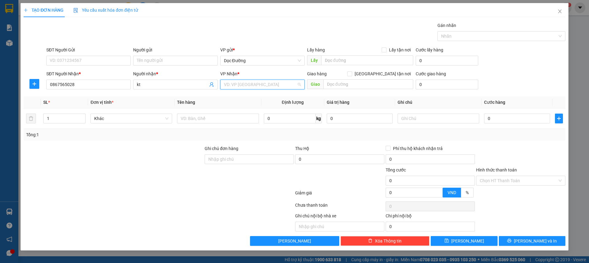
drag, startPoint x: 247, startPoint y: 80, endPoint x: 246, endPoint y: 83, distance: 3.4
click at [246, 82] on input "search" at bounding box center [260, 84] width 73 height 9
drag, startPoint x: 238, startPoint y: 115, endPoint x: 301, endPoint y: 101, distance: 64.4
click at [239, 116] on div "Dọc Đường" at bounding box center [262, 116] width 77 height 7
click at [340, 85] on input "text" at bounding box center [368, 84] width 90 height 10
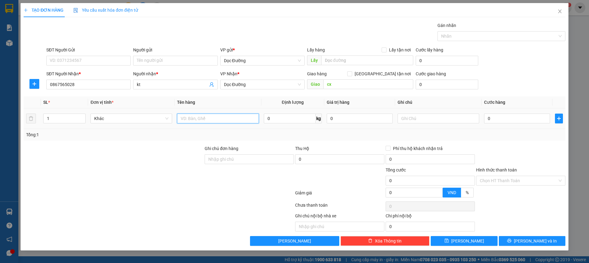
click at [244, 120] on input "text" at bounding box center [218, 119] width 82 height 10
click at [508, 116] on input "0" at bounding box center [517, 119] width 66 height 10
click at [505, 181] on input "Hình thức thanh toán" at bounding box center [518, 180] width 78 height 9
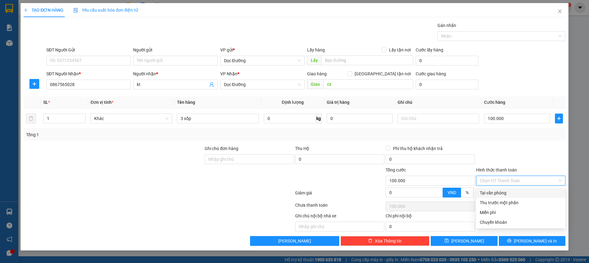
click at [495, 189] on div "Tại văn phòng" at bounding box center [520, 193] width 89 height 10
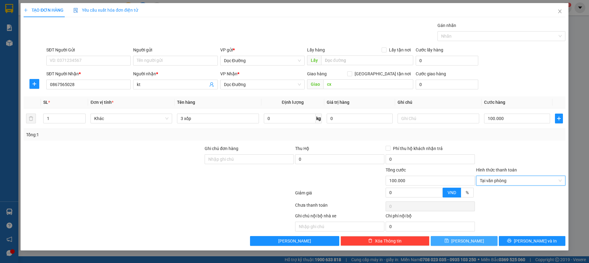
click at [471, 242] on button "Lưu" at bounding box center [463, 241] width 67 height 10
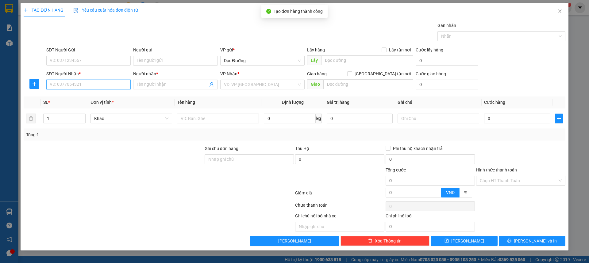
click at [99, 84] on input "SĐT Người Nhận *" at bounding box center [88, 85] width 84 height 10
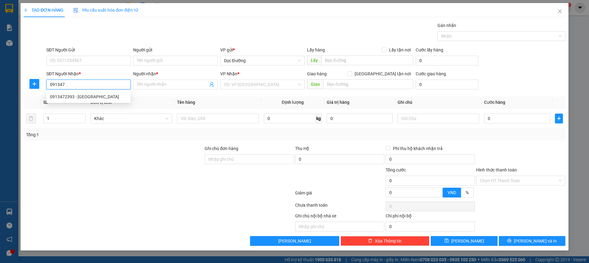
click at [100, 100] on div "0913472393 - đức" at bounding box center [88, 97] width 84 height 10
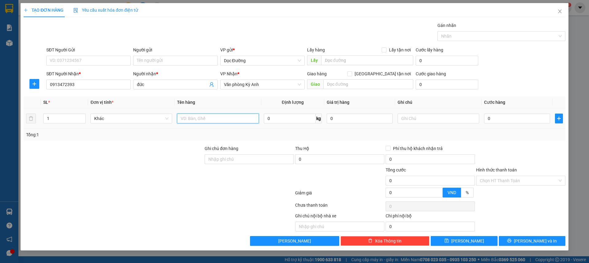
click at [220, 120] on input "text" at bounding box center [218, 119] width 82 height 10
click at [258, 84] on span "Văn phòng Kỳ Anh" at bounding box center [262, 84] width 77 height 9
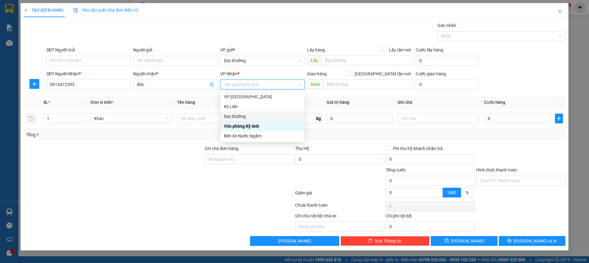
click at [238, 117] on div "Dọc Đường" at bounding box center [262, 116] width 77 height 7
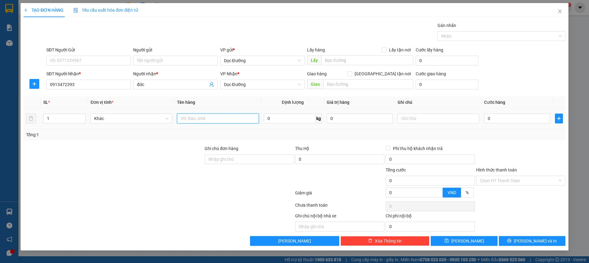
drag, startPoint x: 199, startPoint y: 119, endPoint x: 282, endPoint y: 93, distance: 87.4
click at [199, 118] on input "text" at bounding box center [218, 119] width 82 height 10
click at [339, 78] on div "Giao hàng Giao tận nơi" at bounding box center [360, 74] width 106 height 9
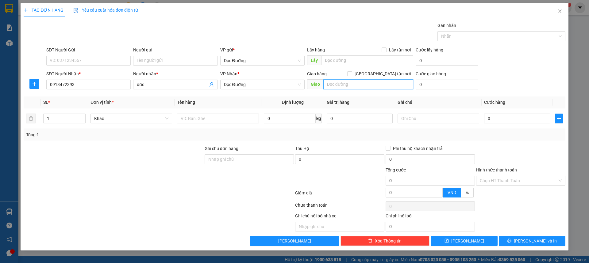
click at [333, 83] on input "text" at bounding box center [368, 84] width 90 height 10
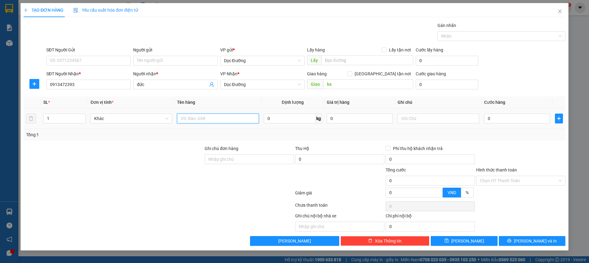
click at [205, 117] on input "text" at bounding box center [218, 119] width 82 height 10
click at [505, 118] on input "0" at bounding box center [517, 119] width 66 height 10
click at [517, 86] on div "SĐT Người Nhận * 0913472393 Người nhận * đức VP Nhận * Dọc Đường Giao hàng Giao…" at bounding box center [305, 80] width 521 height 21
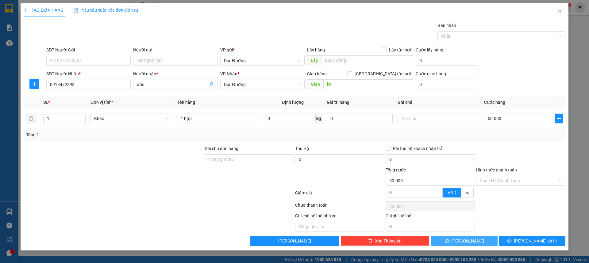
click at [472, 237] on button "Lưu" at bounding box center [463, 241] width 67 height 10
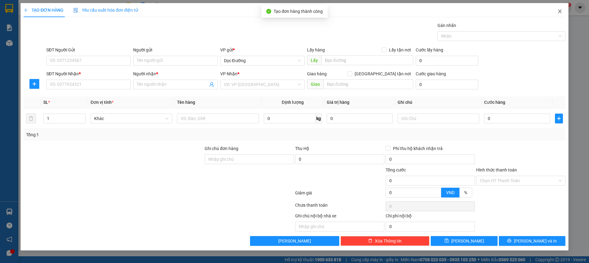
click at [561, 12] on icon "close" at bounding box center [559, 11] width 5 height 5
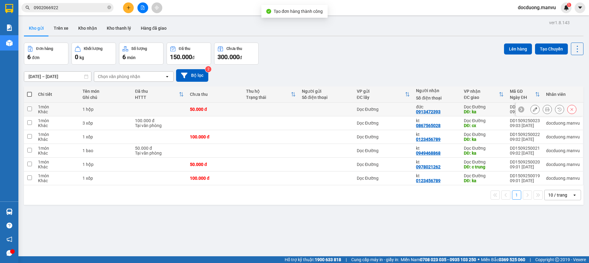
click at [202, 107] on div "50.000 đ" at bounding box center [215, 109] width 50 height 5
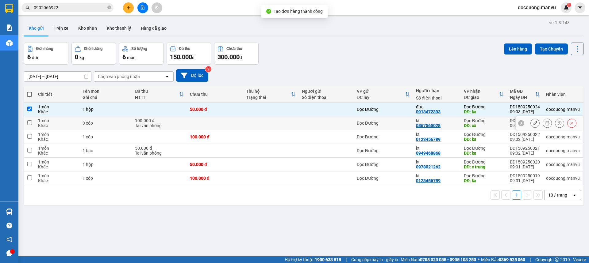
click at [179, 122] on div "100.000 đ" at bounding box center [159, 120] width 49 height 5
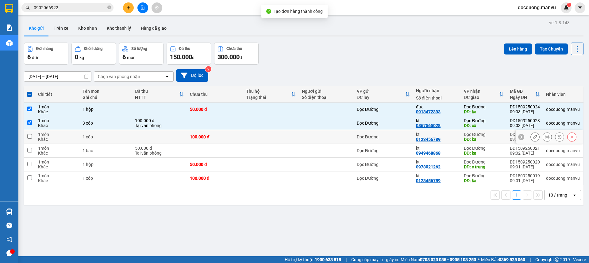
click at [166, 134] on td at bounding box center [159, 137] width 55 height 14
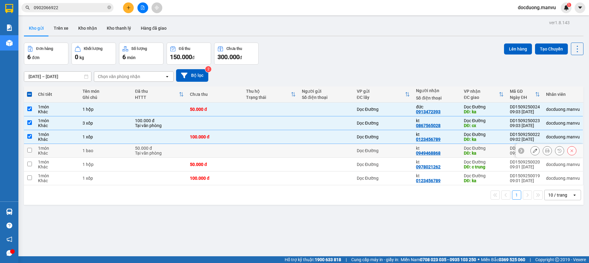
click at [158, 148] on div "50.000 đ" at bounding box center [159, 148] width 49 height 5
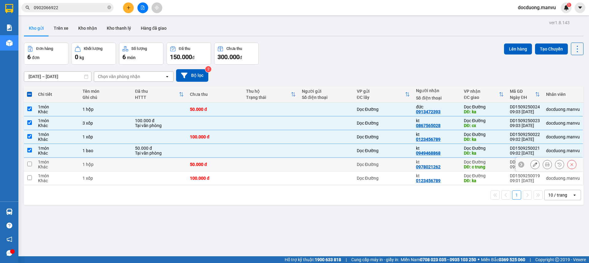
click at [158, 163] on td at bounding box center [159, 165] width 55 height 14
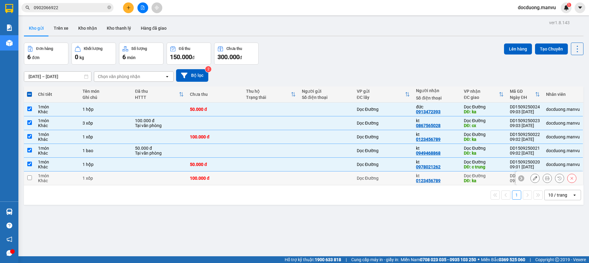
click at [167, 178] on td at bounding box center [159, 179] width 55 height 14
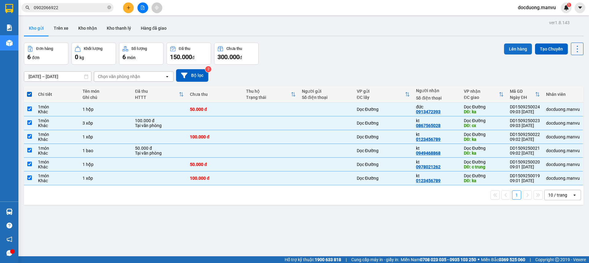
click at [510, 51] on button "Lên hàng" at bounding box center [518, 49] width 28 height 11
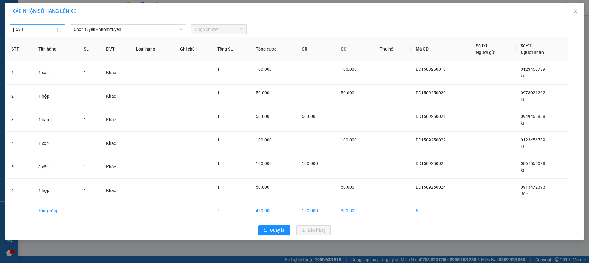
click at [28, 31] on input "15/09/2025" at bounding box center [34, 29] width 43 height 7
click at [22, 81] on div "14" at bounding box center [18, 83] width 7 height 7
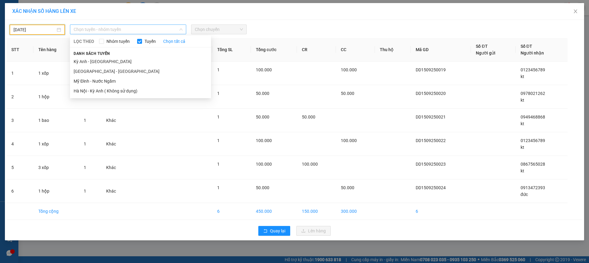
drag, startPoint x: 112, startPoint y: 28, endPoint x: 101, endPoint y: 38, distance: 15.2
click at [112, 28] on span "Chọn tuyến - nhóm tuyến" at bounding box center [128, 29] width 109 height 9
drag, startPoint x: 83, startPoint y: 70, endPoint x: 142, endPoint y: 51, distance: 62.0
click at [83, 70] on li "Hà Nội - Kỳ Anh" at bounding box center [140, 72] width 141 height 10
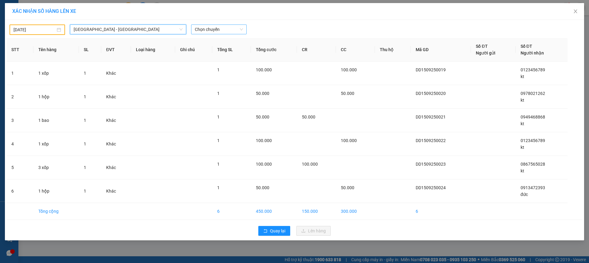
click at [214, 29] on span "Chọn chuyến" at bounding box center [219, 29] width 48 height 9
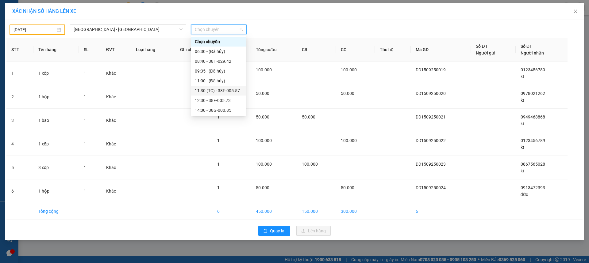
scroll to position [108, 0]
click at [226, 72] on div "21:00 - 38B-008.93" at bounding box center [219, 71] width 48 height 7
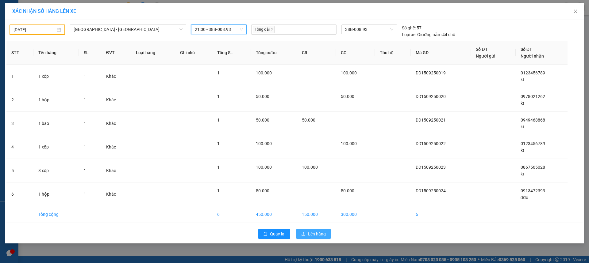
click at [307, 237] on button "Lên hàng" at bounding box center [313, 234] width 34 height 10
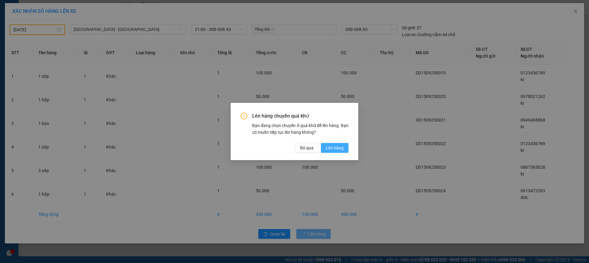
click at [337, 146] on span "Lên hàng" at bounding box center [335, 148] width 18 height 7
